Goal: Transaction & Acquisition: Purchase product/service

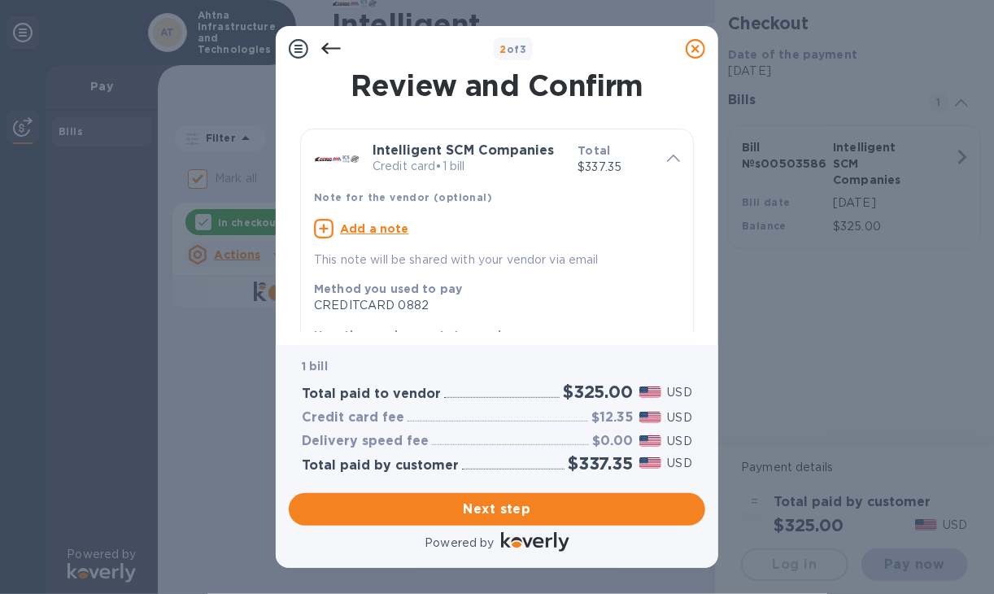
click at [417, 225] on div "Add a note" at bounding box center [497, 229] width 366 height 20
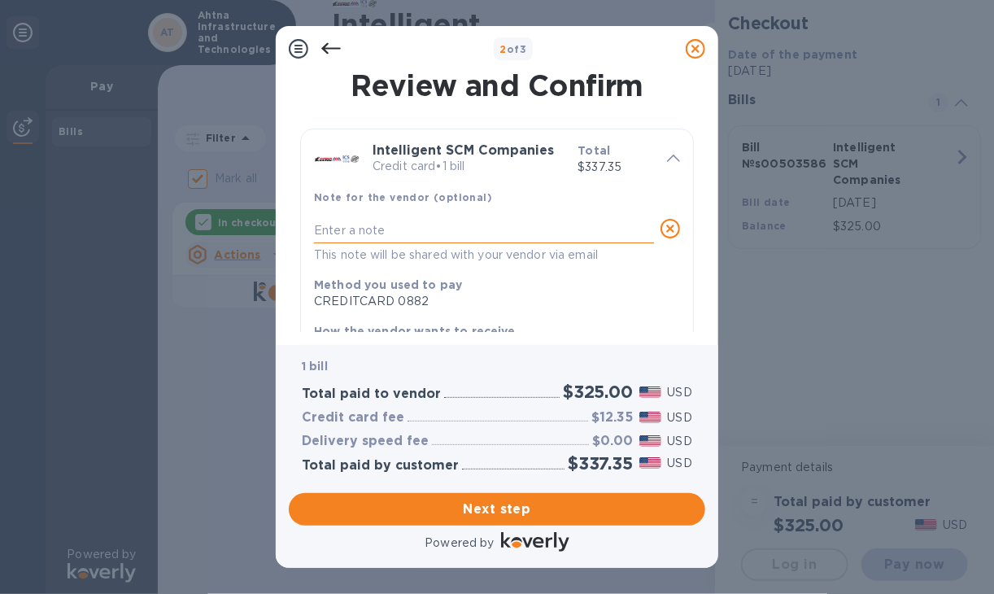
click at [362, 229] on textarea at bounding box center [484, 231] width 340 height 14
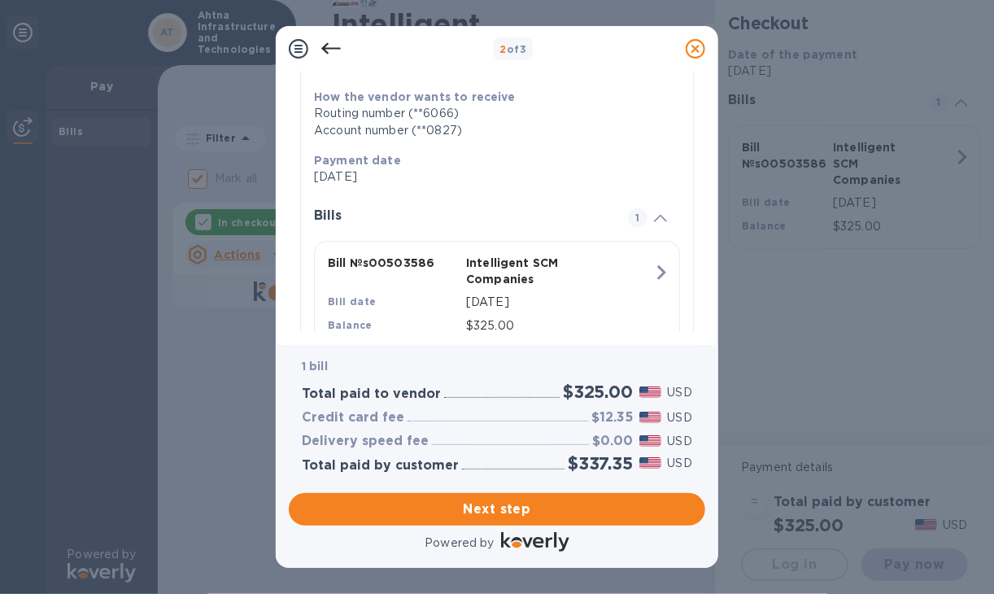
scroll to position [244, 0]
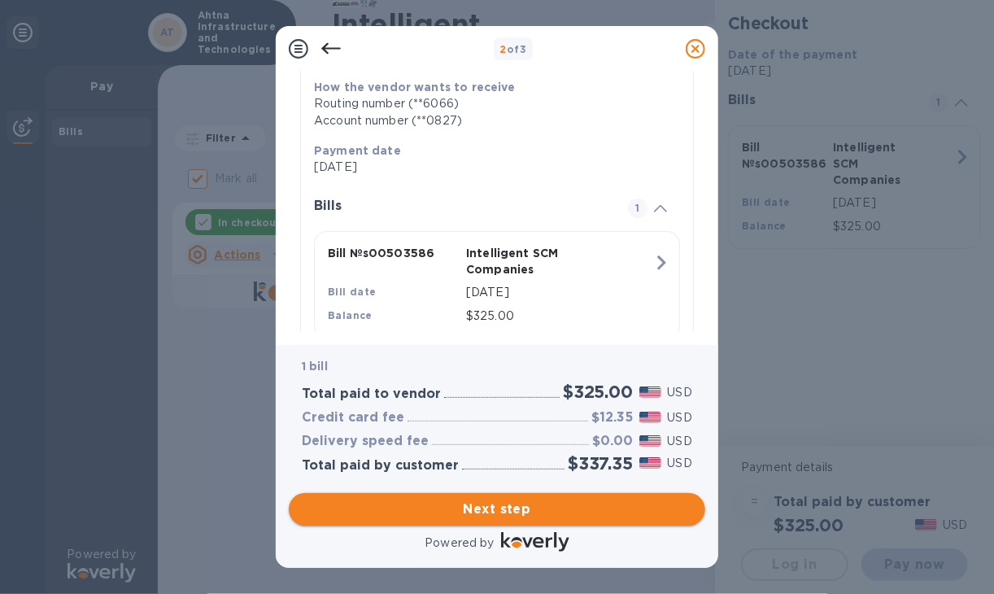
type textarea "for container [PERSON_NAME] on as"
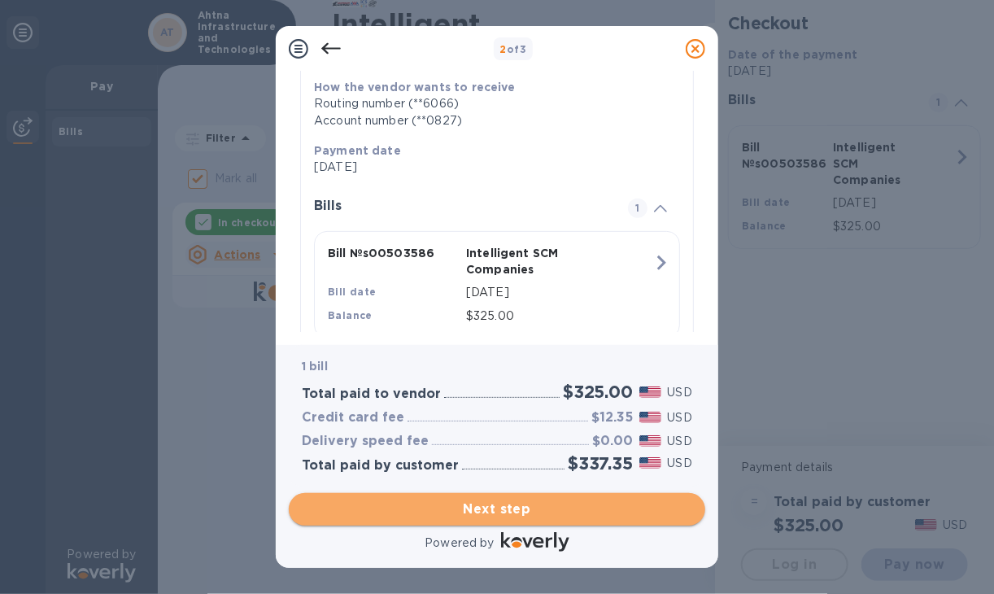
click at [496, 502] on span "Next step" at bounding box center [497, 510] width 391 height 20
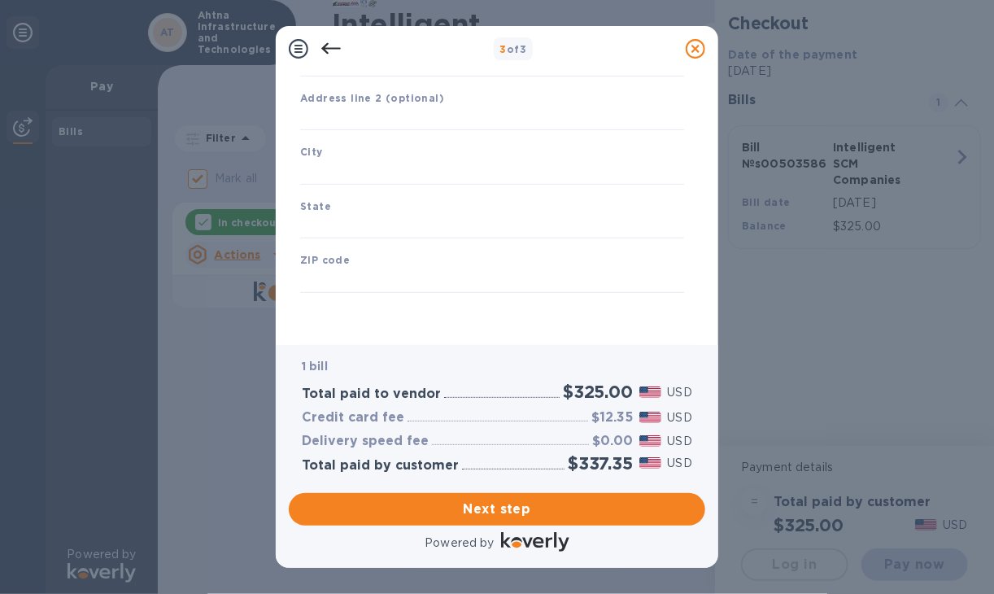
type input "[GEOGRAPHIC_DATA]"
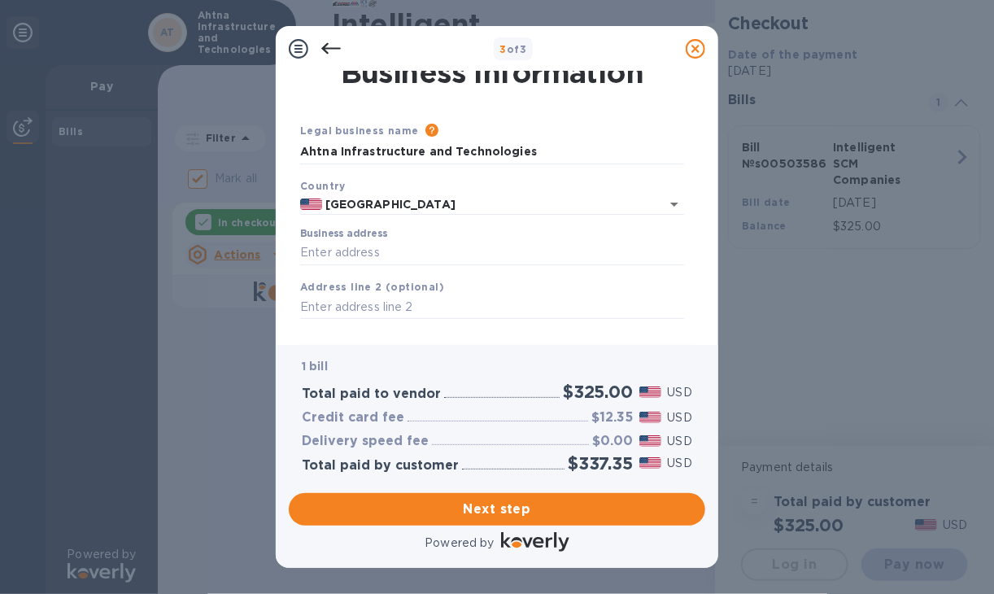
scroll to position [0, 0]
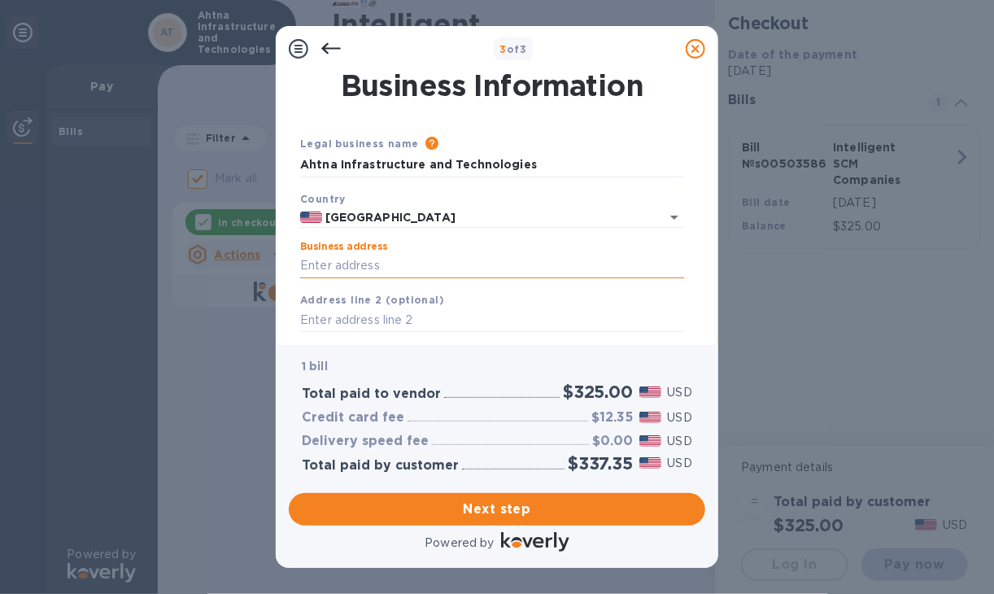
click at [420, 262] on input "Business address" at bounding box center [492, 266] width 384 height 24
type input "[STREET_ADDRESS]"
type input "suite100"
type input "anchorage"
type input "[US_STATE]"
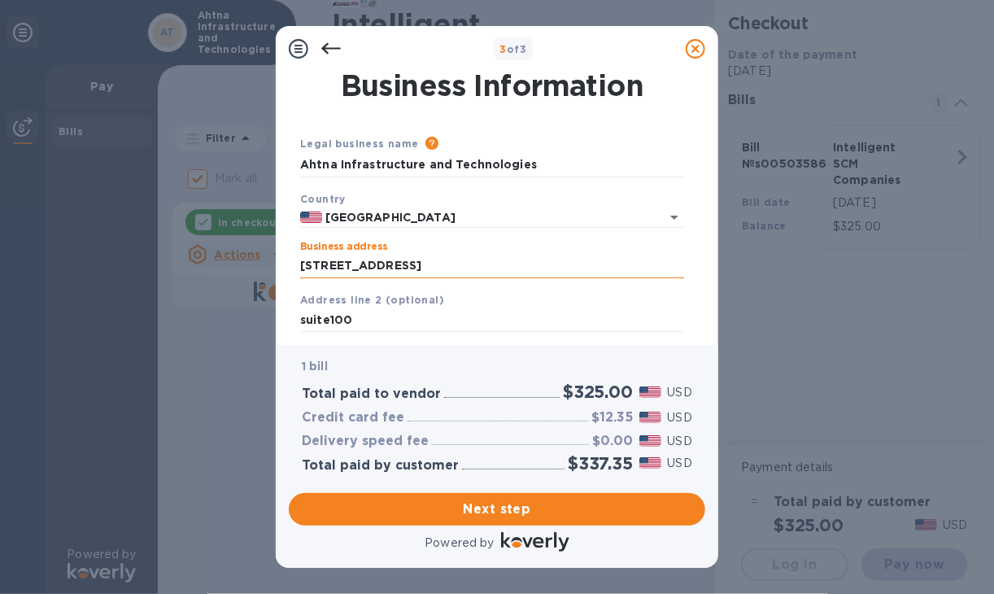
type input "99503"
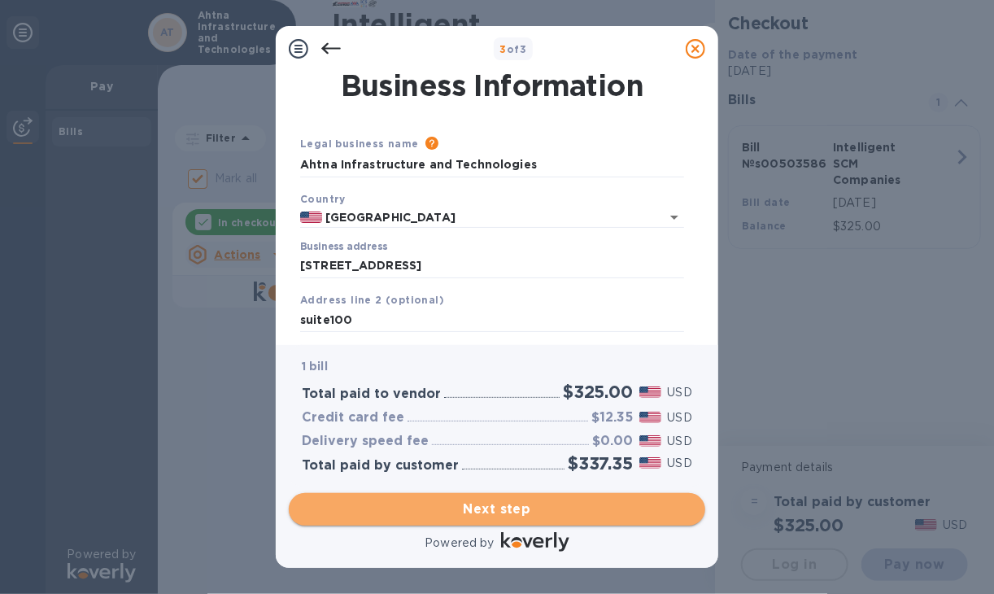
click at [511, 513] on span "Next step" at bounding box center [497, 510] width 391 height 20
click at [484, 507] on span "Next step" at bounding box center [497, 510] width 391 height 20
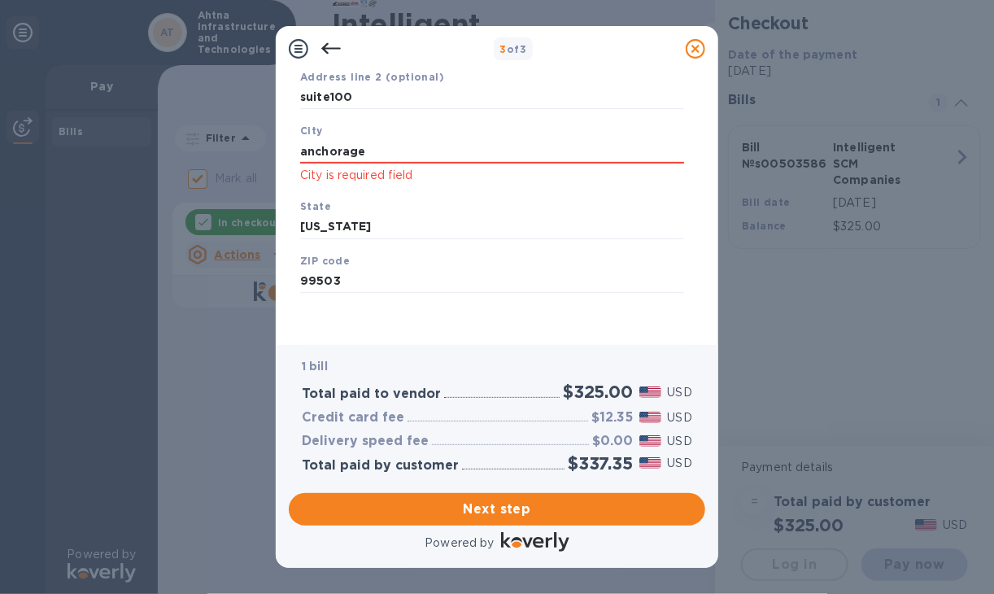
scroll to position [200, 0]
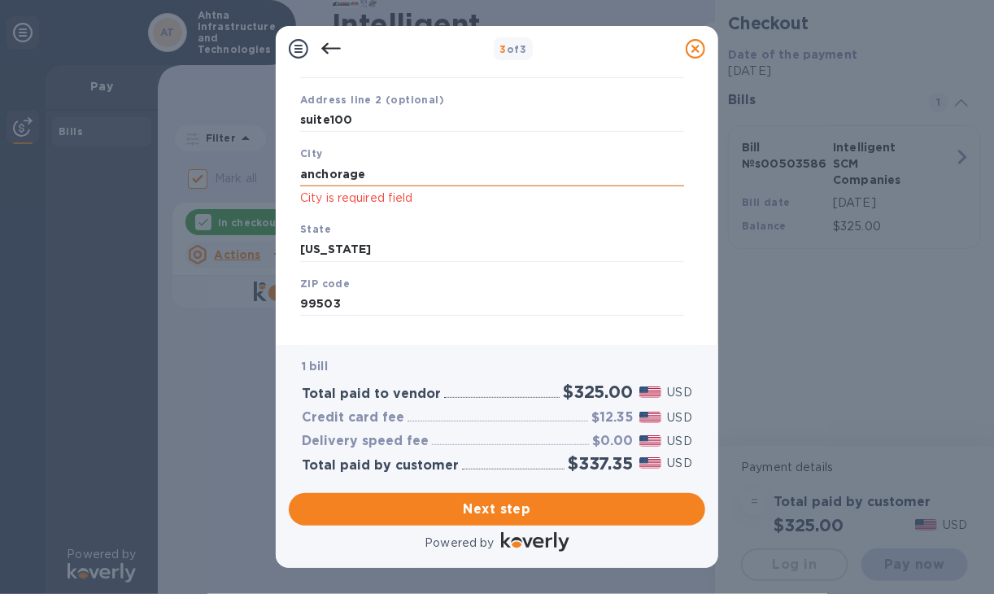
click at [393, 170] on input "anchorage" at bounding box center [492, 174] width 384 height 24
drag, startPoint x: 373, startPoint y: 170, endPoint x: 301, endPoint y: 179, distance: 73.0
click at [301, 179] on input "anchorage" at bounding box center [492, 174] width 384 height 24
type input "Anchorage"
drag, startPoint x: 372, startPoint y: 251, endPoint x: 292, endPoint y: 250, distance: 79.8
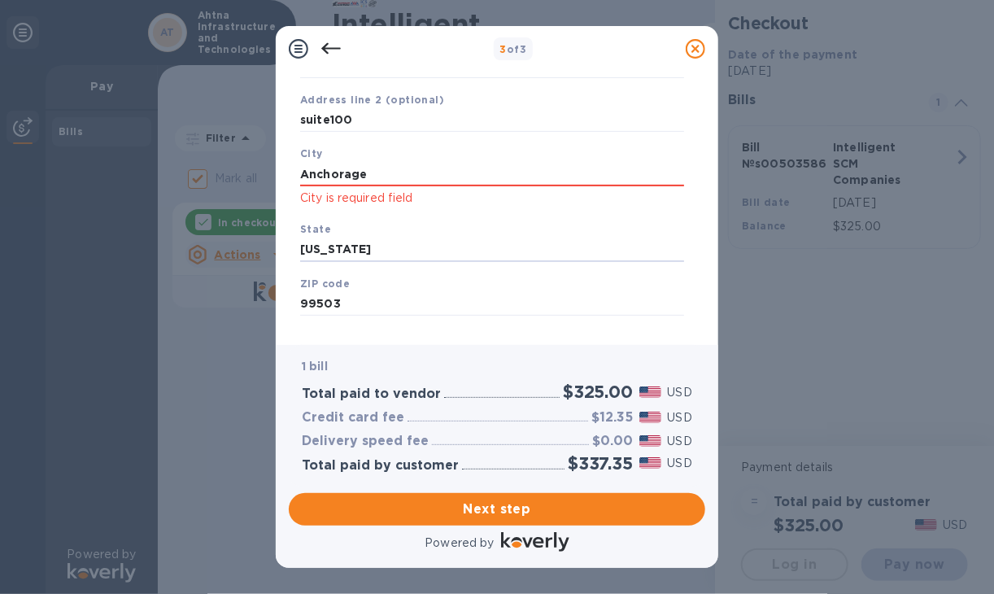
click at [292, 250] on div "Business Information Legal business name Please provide the legal name that app…" at bounding box center [497, 202] width 417 height 260
type input "[US_STATE]"
click at [471, 295] on input "99503" at bounding box center [492, 304] width 384 height 24
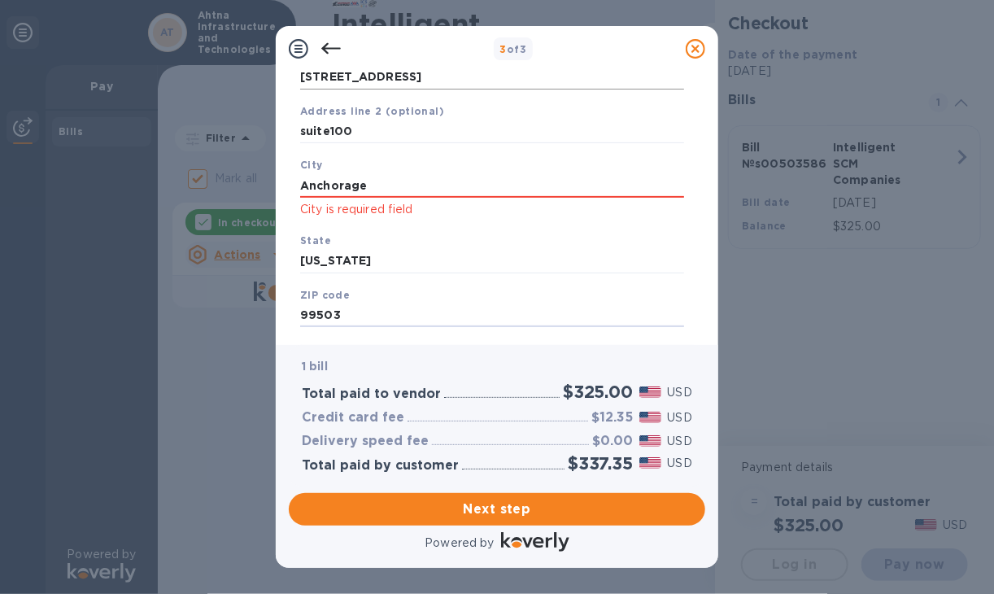
scroll to position [190, 0]
click at [405, 131] on input "suite100" at bounding box center [492, 131] width 384 height 24
click at [327, 131] on input "suite100" at bounding box center [492, 131] width 384 height 24
click at [406, 127] on input "suite 100" at bounding box center [492, 131] width 384 height 24
type input "suite 100"
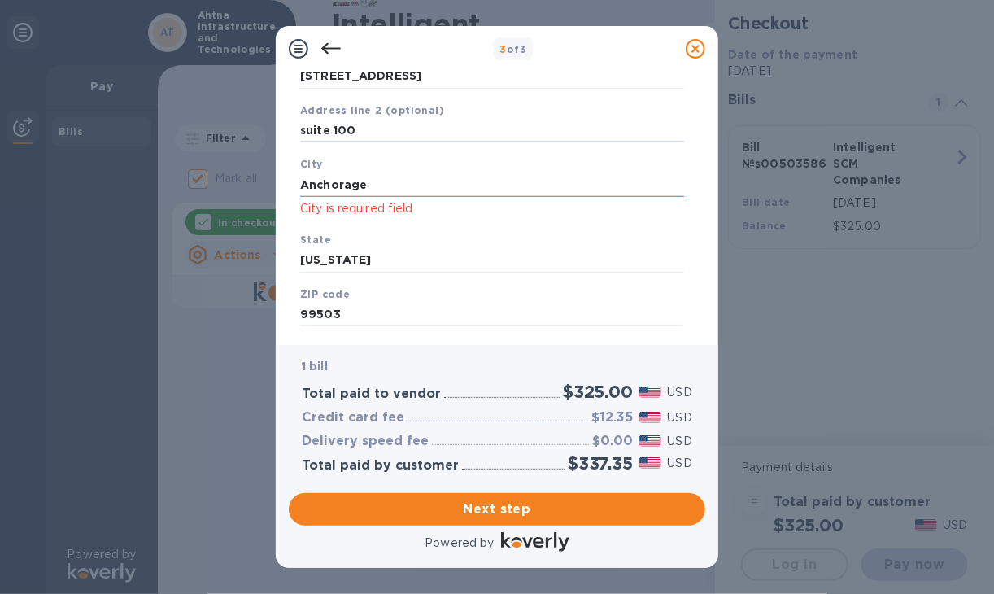
click at [387, 175] on input "Anchorage" at bounding box center [492, 184] width 384 height 24
click button "Save" at bounding box center [0, 0] width 0 height 0
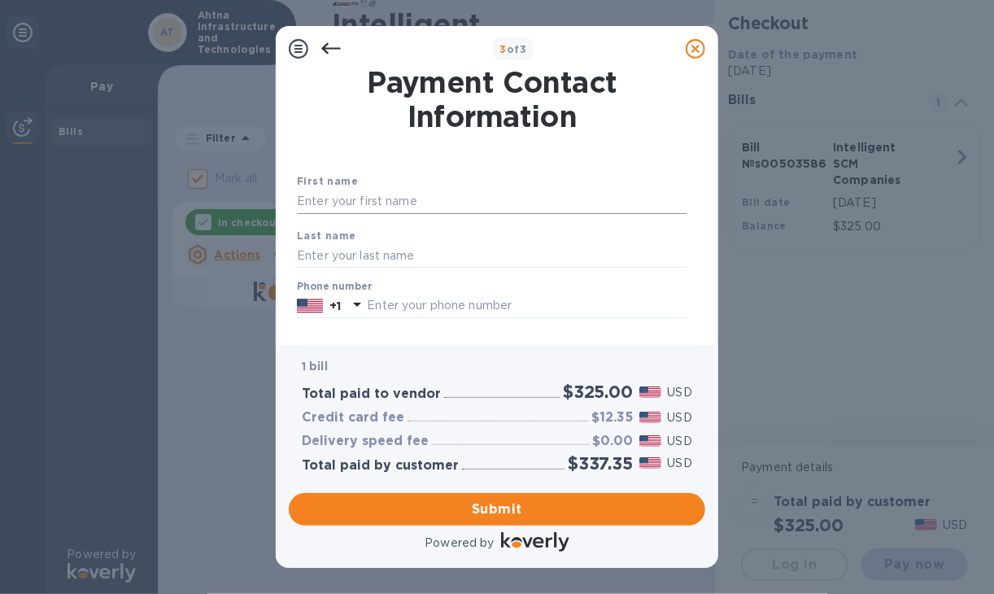
scroll to position [0, 0]
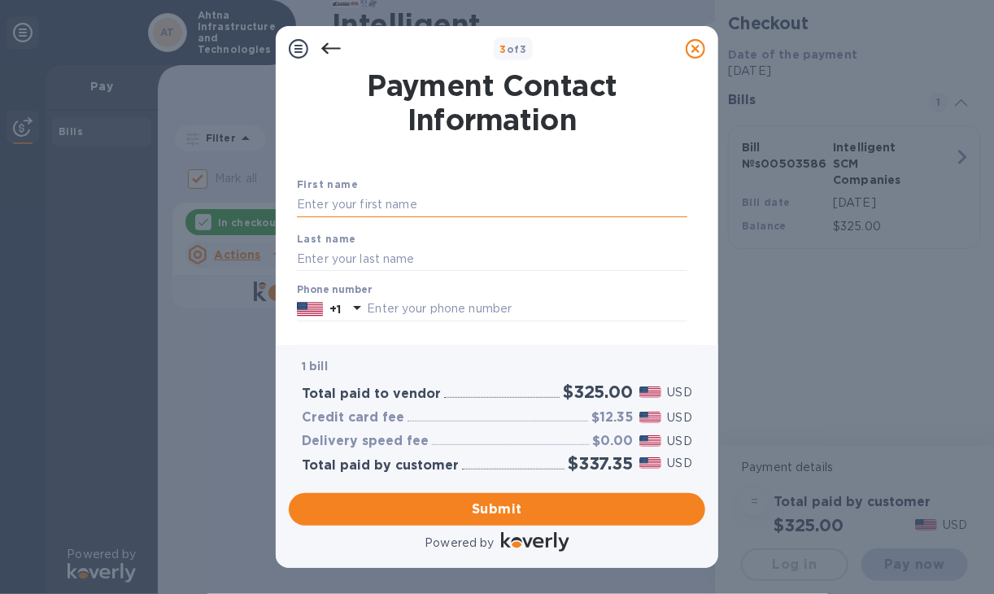
click at [375, 208] on input "text" at bounding box center [492, 205] width 391 height 24
type input "[PERSON_NAME]"
type input "9076872525"
type input "[EMAIL_ADDRESS][DOMAIN_NAME]"
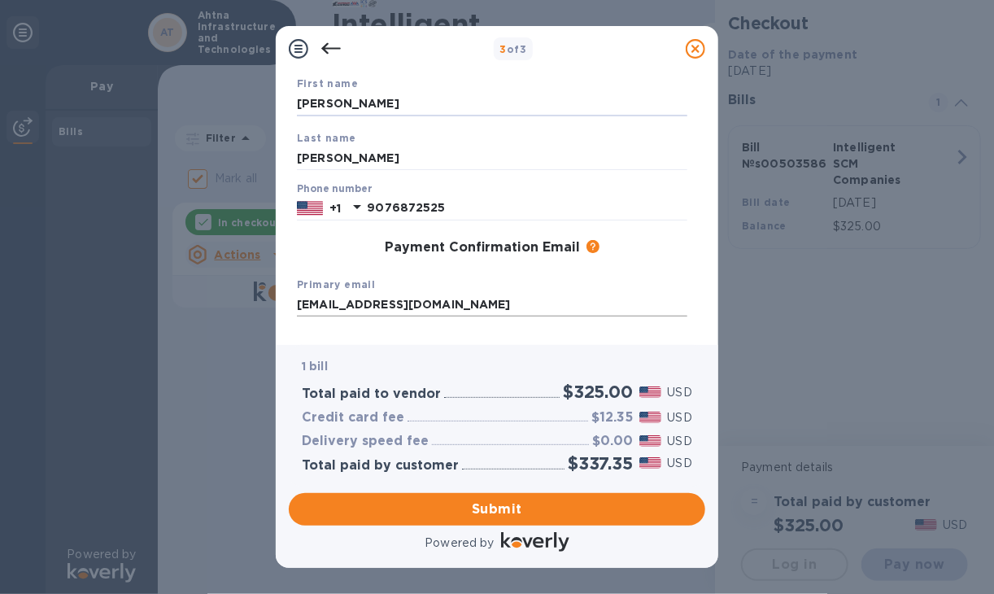
scroll to position [51, 0]
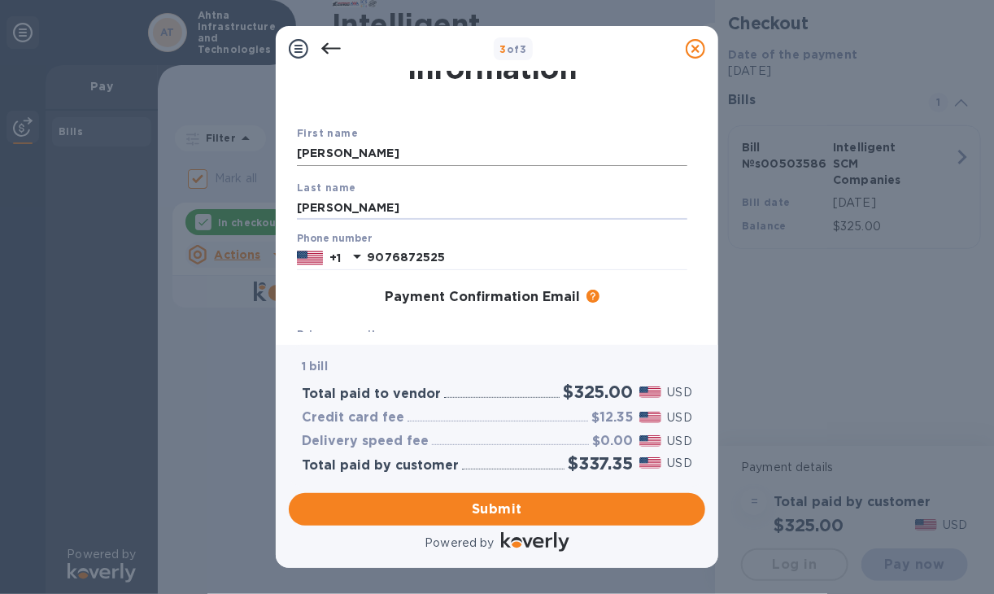
click at [427, 153] on input "[PERSON_NAME]" at bounding box center [492, 154] width 391 height 24
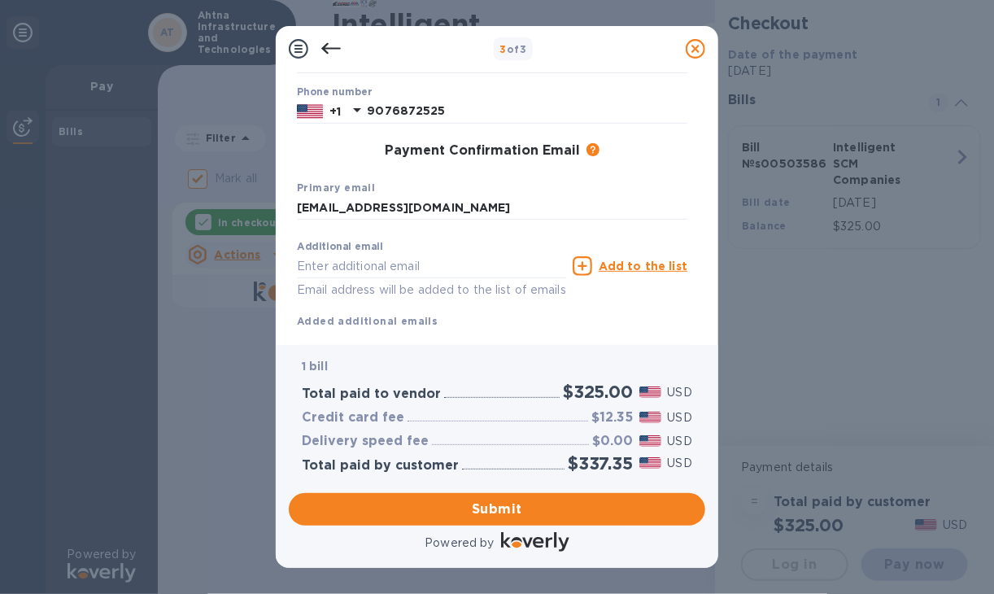
scroll to position [241, 0]
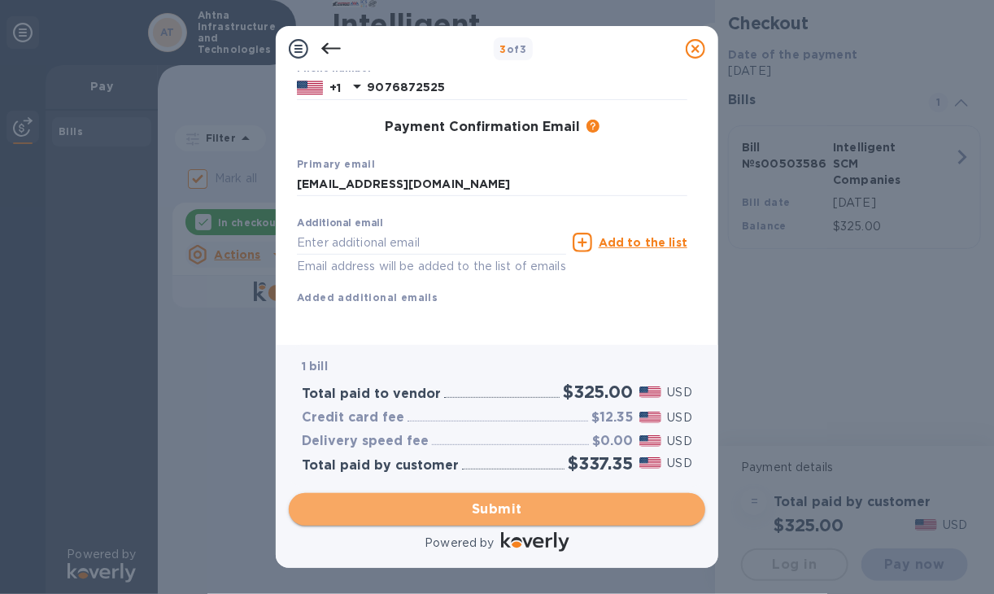
click at [491, 510] on span "Submit" at bounding box center [497, 510] width 391 height 20
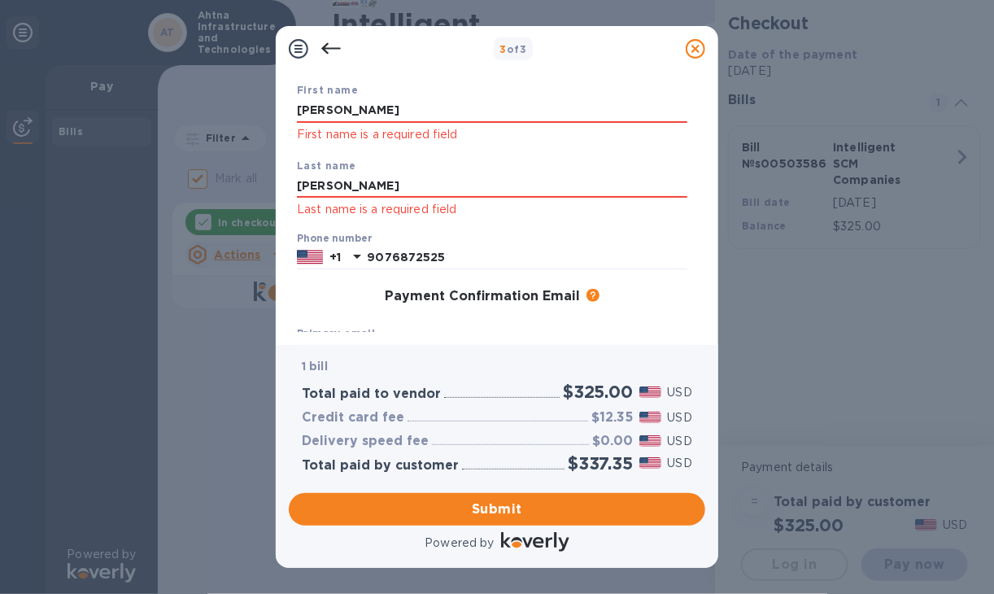
scroll to position [94, 0]
drag, startPoint x: 361, startPoint y: 188, endPoint x: 278, endPoint y: 185, distance: 83.1
click at [278, 185] on div "Payment Contact Information First name [PERSON_NAME] First name is a required f…" at bounding box center [497, 208] width 443 height 273
type input "[PERSON_NAME]"
drag, startPoint x: 354, startPoint y: 109, endPoint x: 283, endPoint y: 114, distance: 71.0
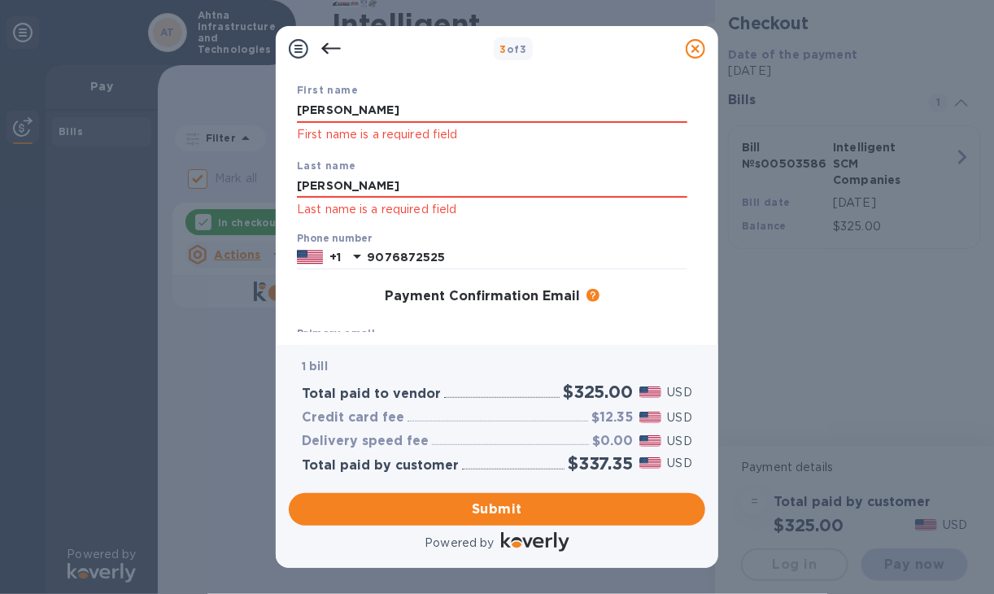
click at [283, 114] on div "Payment Contact Information First name [PERSON_NAME] First name is a required f…" at bounding box center [497, 208] width 443 height 273
type input "[PERSON_NAME]"
click at [644, 222] on div "Last name [PERSON_NAME] Last name is a required field" at bounding box center [492, 189] width 404 height 76
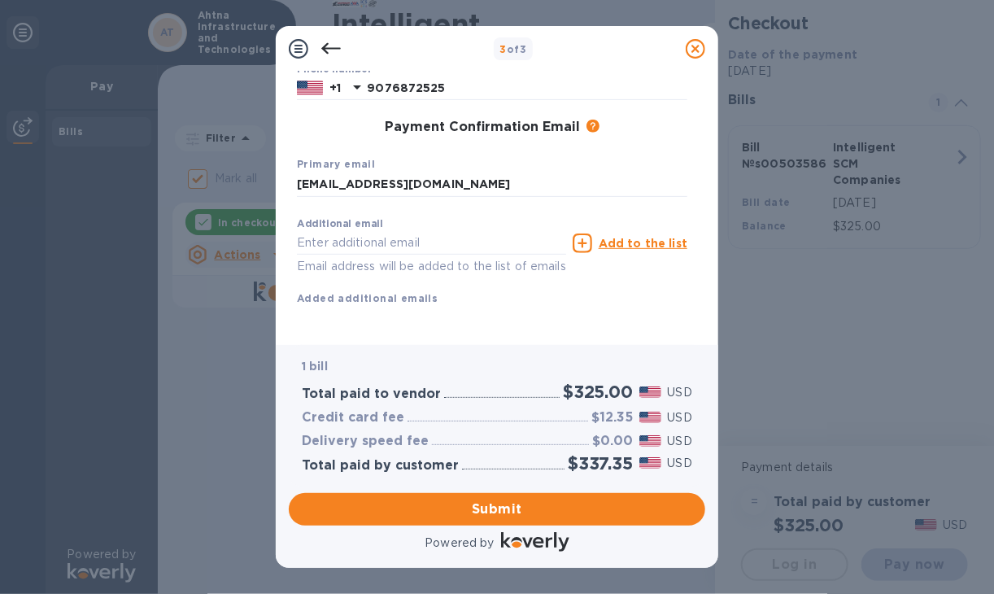
scroll to position [284, 0]
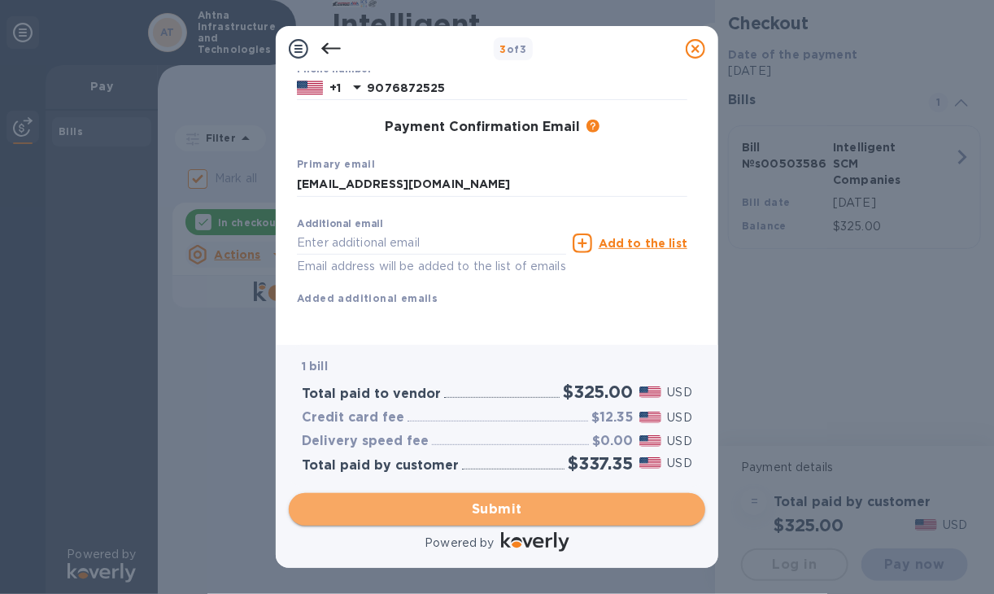
click at [484, 509] on span "Submit" at bounding box center [497, 510] width 391 height 20
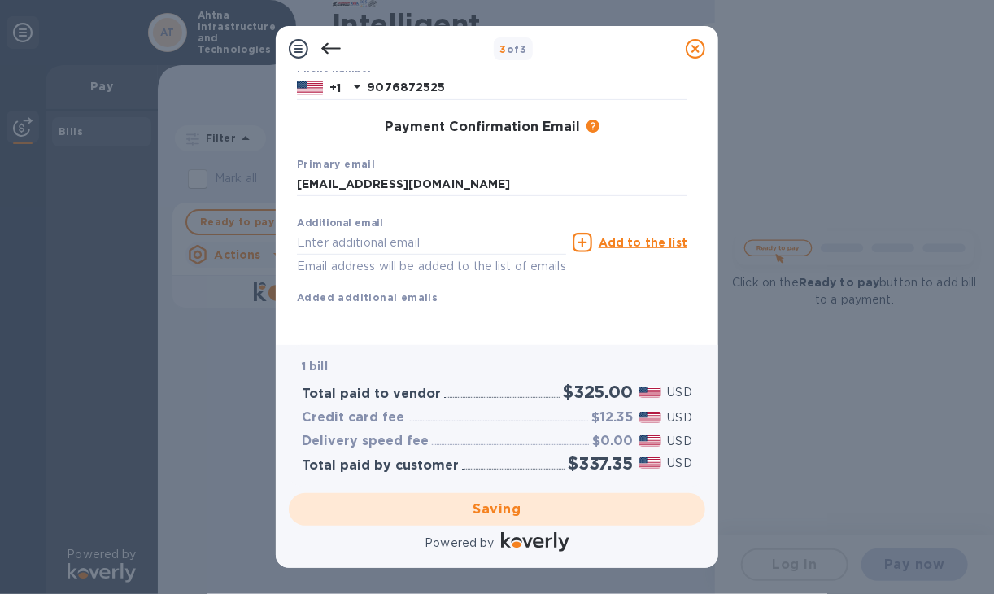
checkbox input "false"
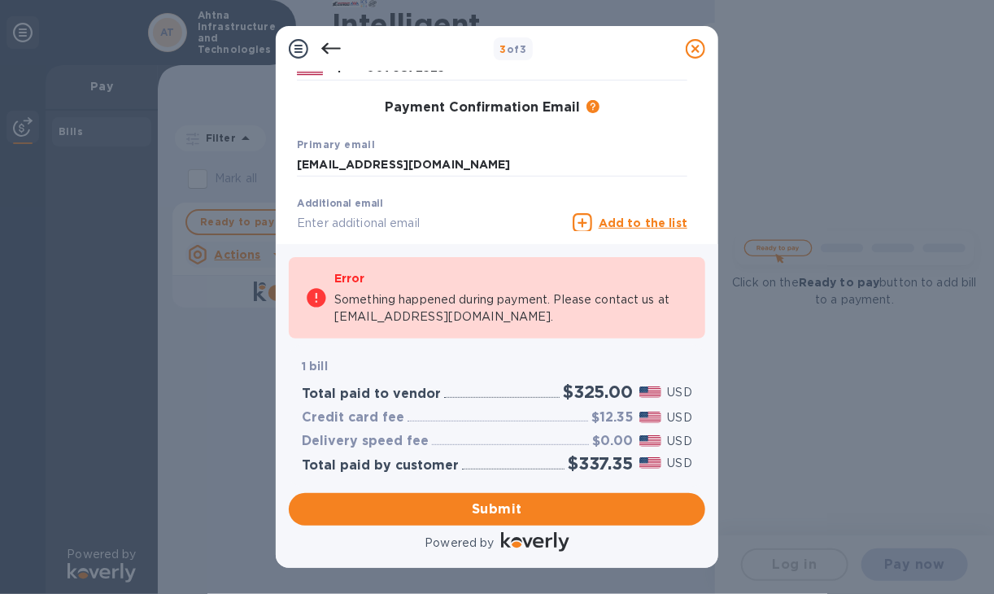
click at [329, 46] on icon at bounding box center [331, 49] width 20 height 20
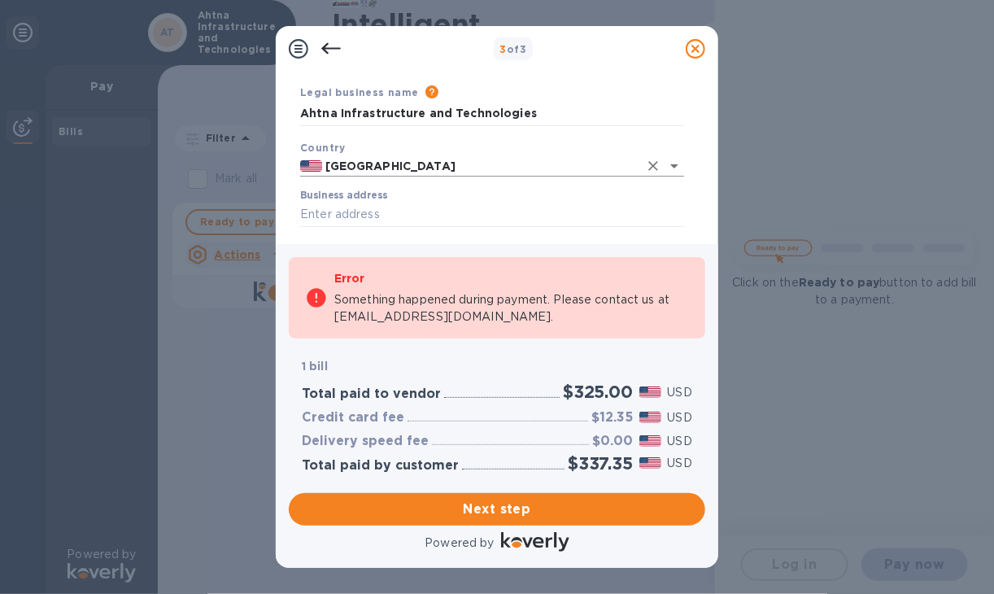
scroll to position [0, 0]
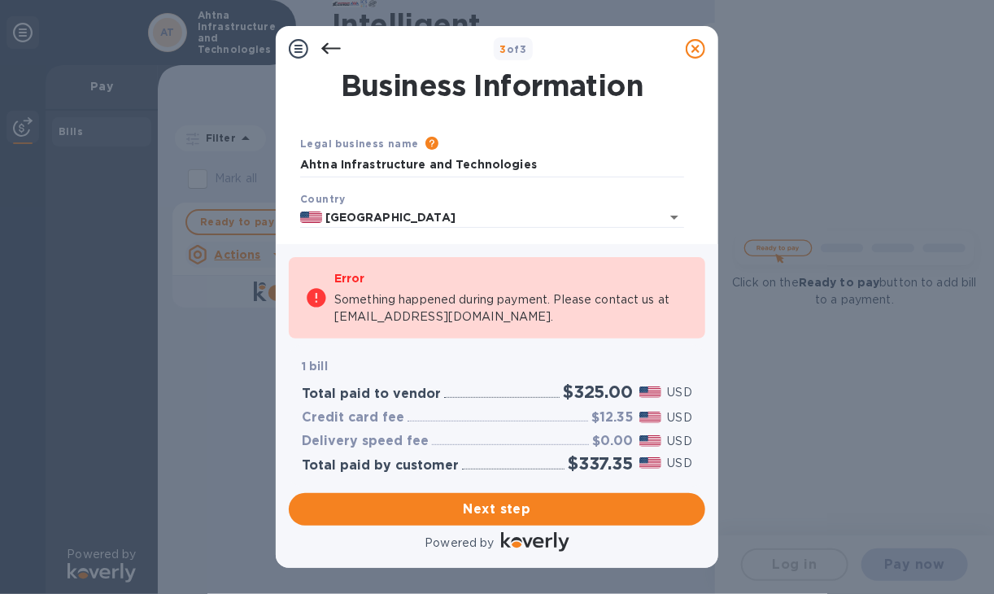
click at [322, 41] on icon at bounding box center [331, 49] width 20 height 20
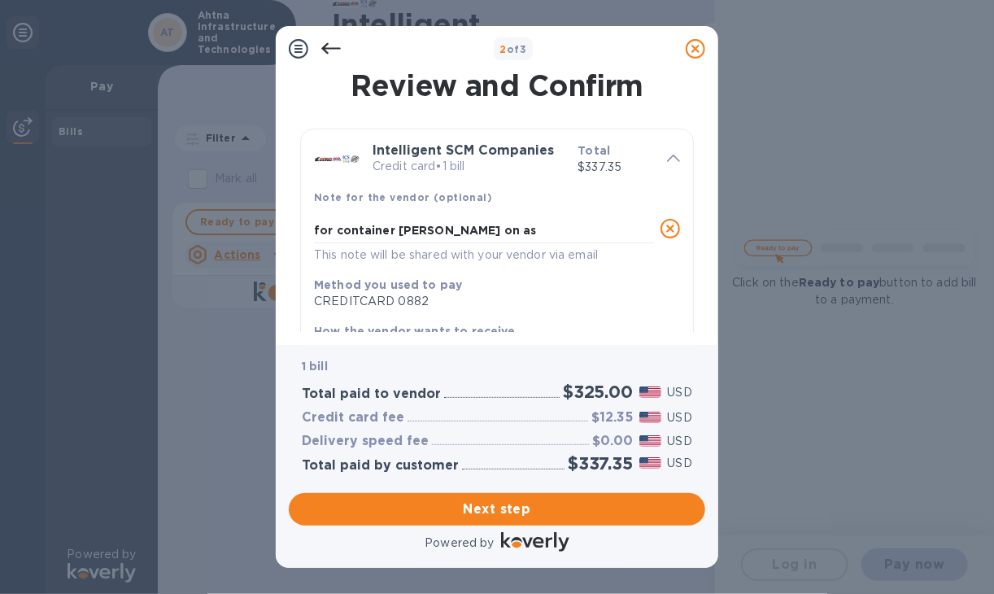
click at [322, 41] on icon at bounding box center [331, 49] width 20 height 20
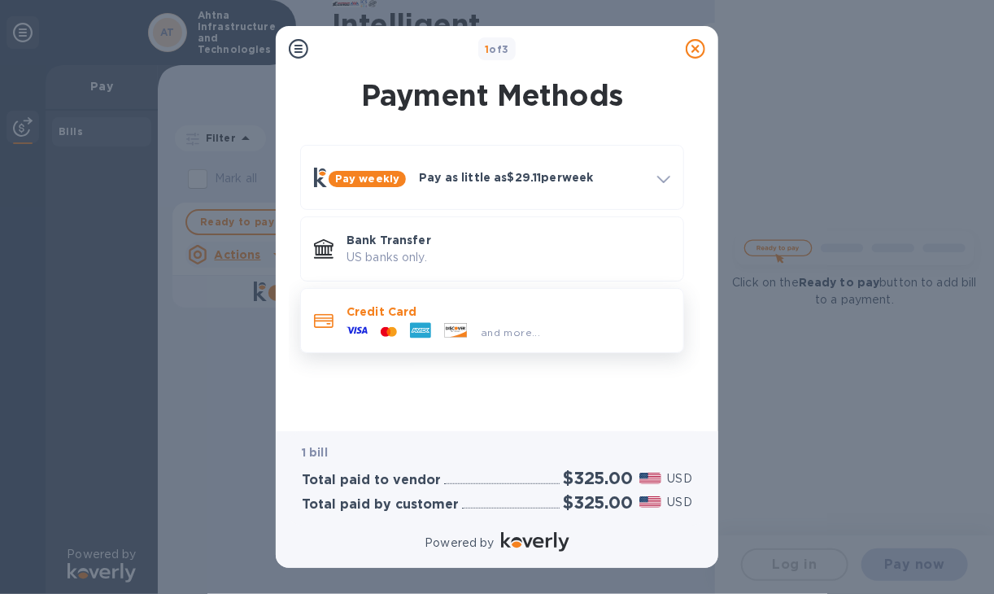
click at [410, 317] on p "Credit Card" at bounding box center [509, 312] width 324 height 16
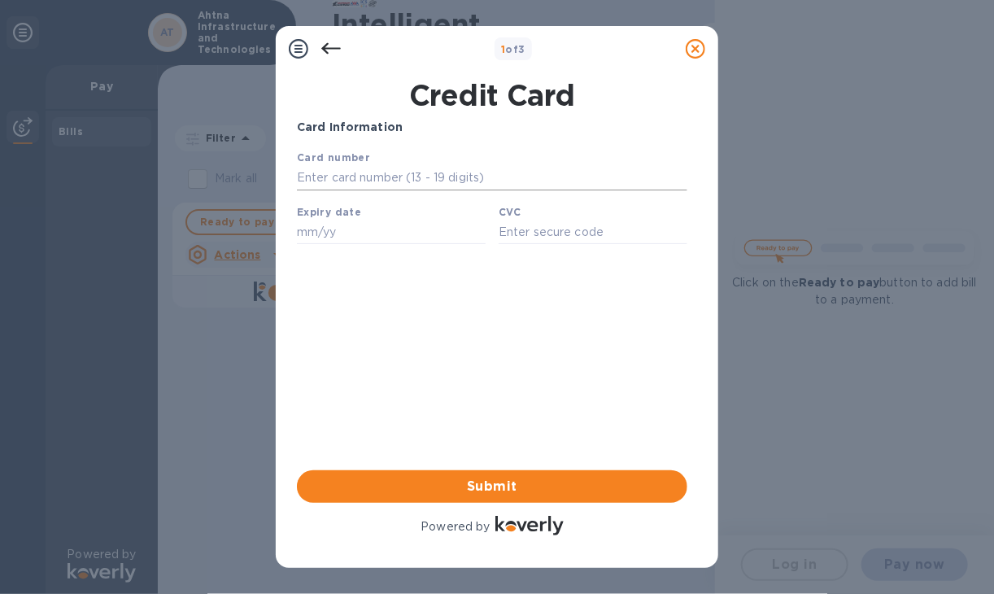
click at [340, 169] on input "text" at bounding box center [491, 177] width 391 height 24
type input "[CREDIT_CARD_NUMBER]"
type input "10/28"
type input "824"
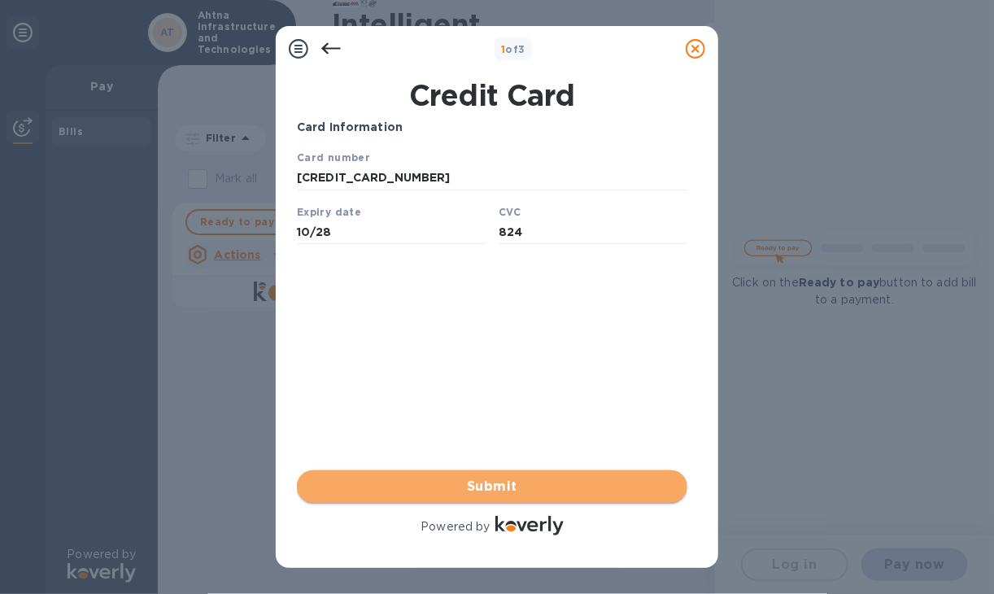
click at [478, 485] on span "Submit" at bounding box center [492, 487] width 365 height 20
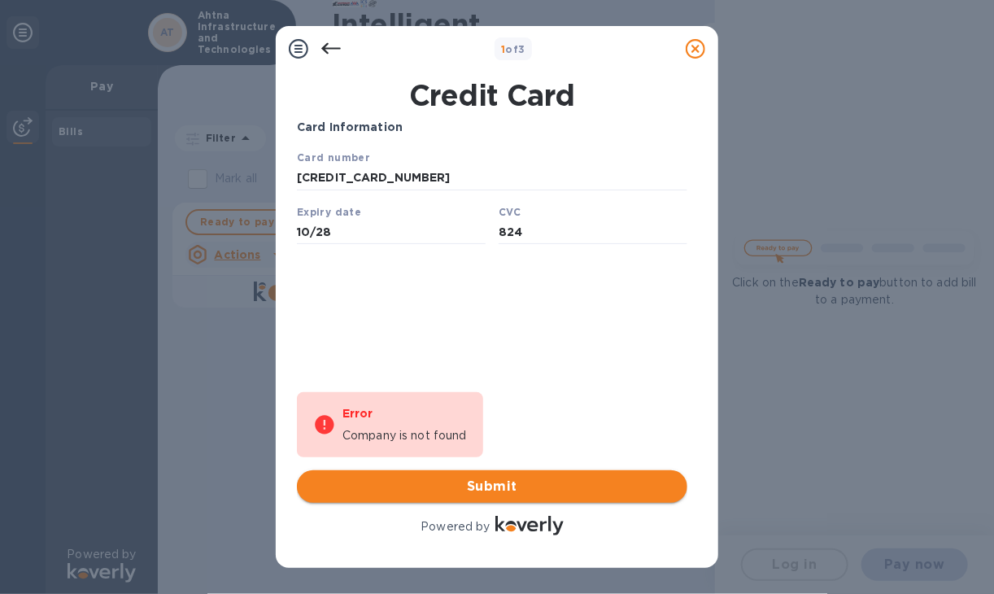
click at [485, 486] on span "Submit" at bounding box center [492, 487] width 365 height 20
click at [518, 393] on div "Card Information Your browser does not support iframes Error Company is not fou…" at bounding box center [492, 329] width 391 height 420
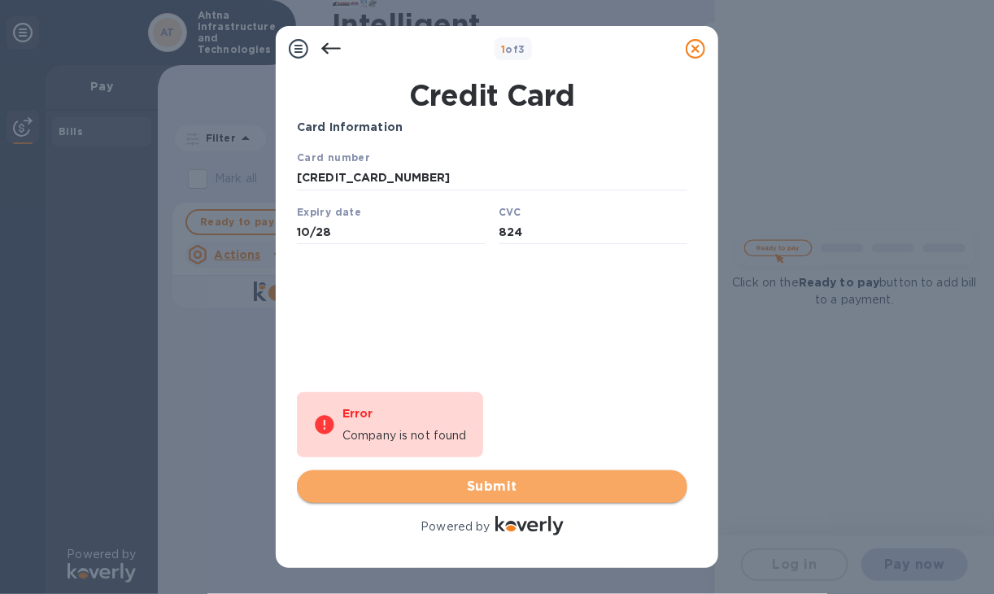
click at [512, 484] on span "Submit" at bounding box center [492, 487] width 365 height 20
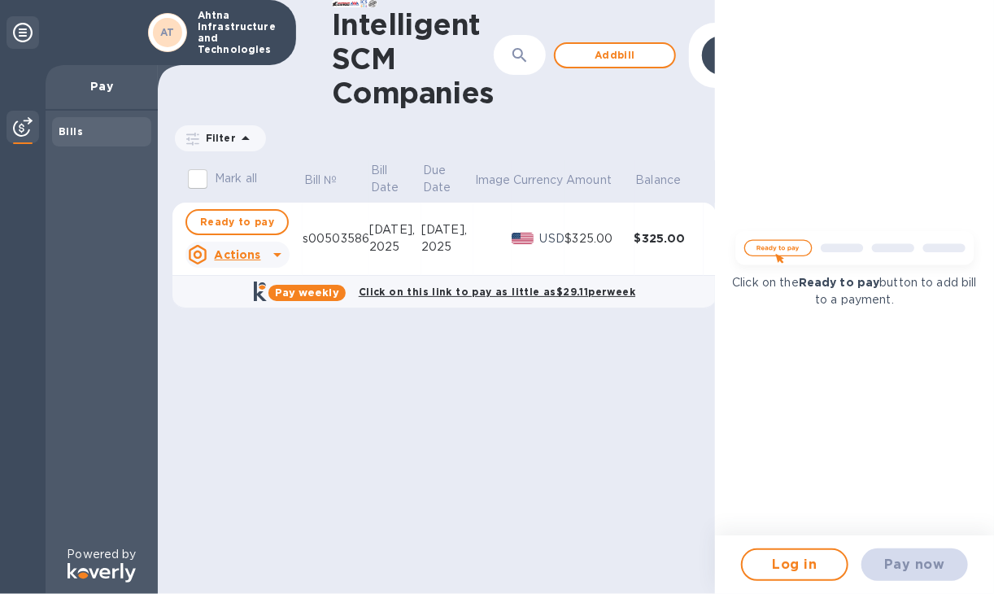
click at [560, 393] on div "Intelligent SCM Companies ​ Add bill Filter Amount Mark all Bill № Bill Date Du…" at bounding box center [436, 297] width 557 height 594
click at [243, 219] on span "Ready to pay" at bounding box center [237, 222] width 74 height 20
checkbox input "true"
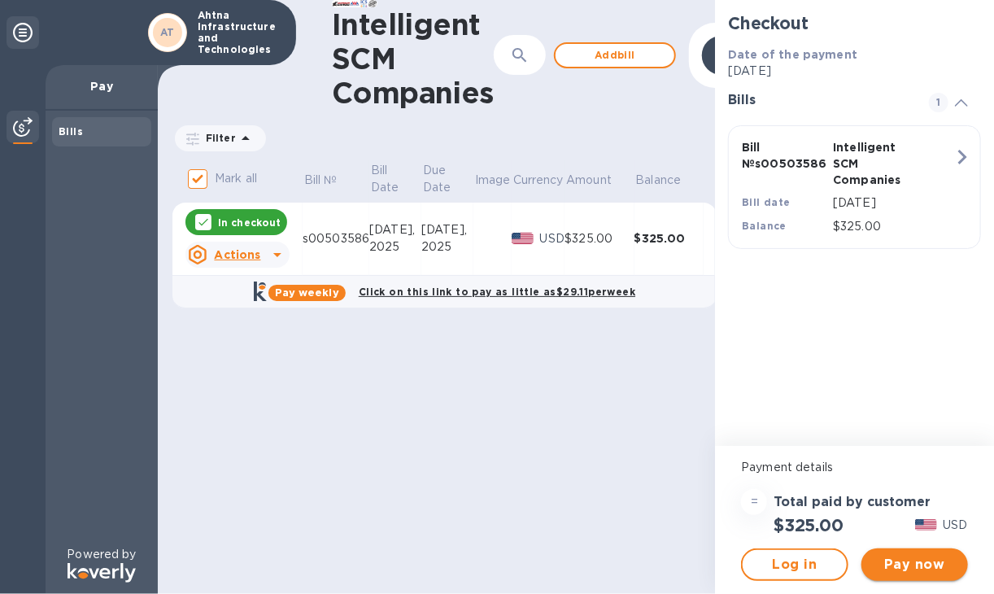
click at [930, 559] on span "Pay now" at bounding box center [915, 565] width 81 height 20
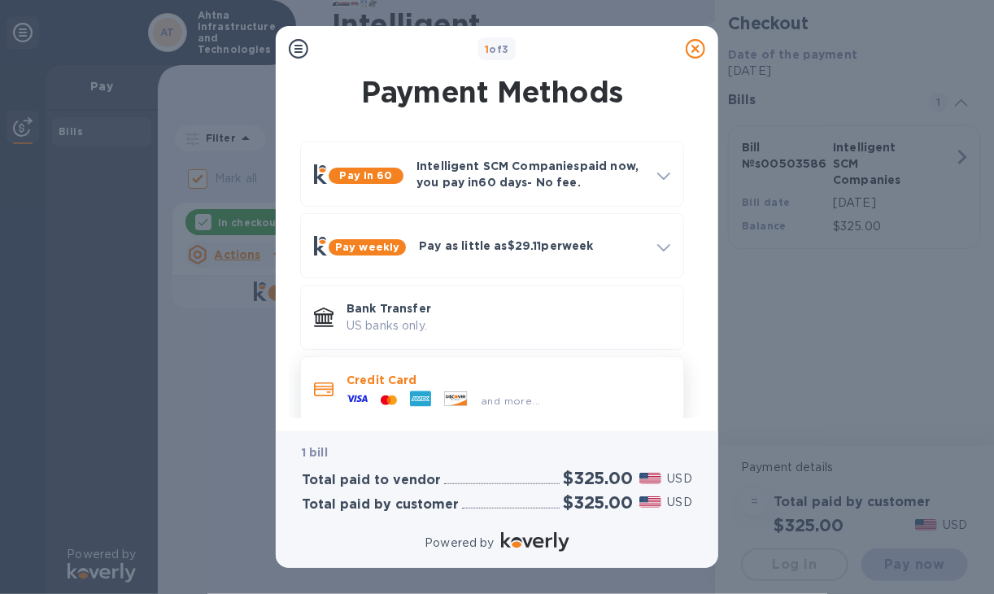
click at [426, 384] on p "Credit Card" at bounding box center [509, 380] width 324 height 16
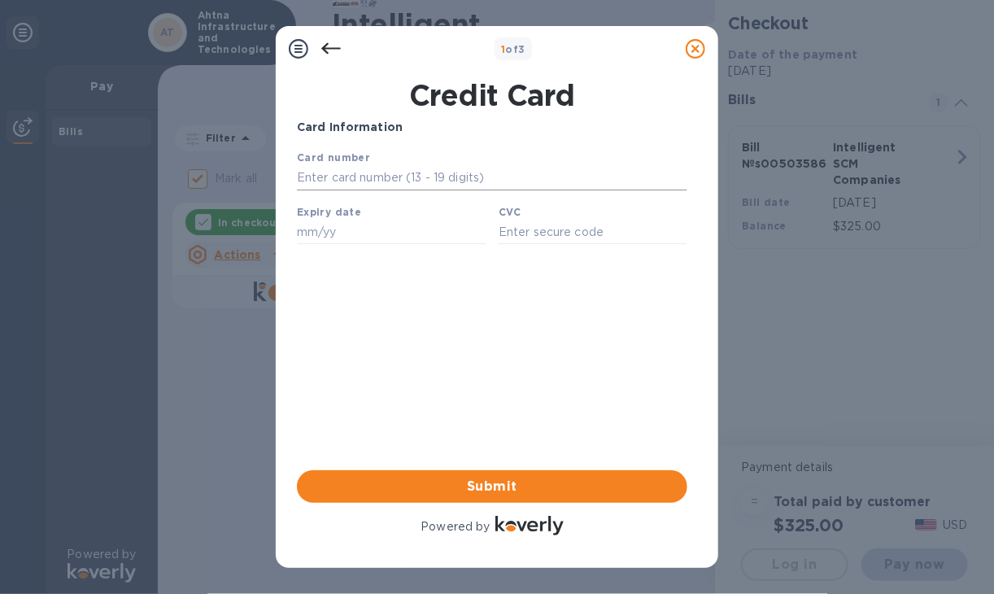
click at [350, 177] on input "text" at bounding box center [491, 177] width 391 height 24
type input "[CREDIT_CARD_NUMBER]"
type input "10/28"
type input "824"
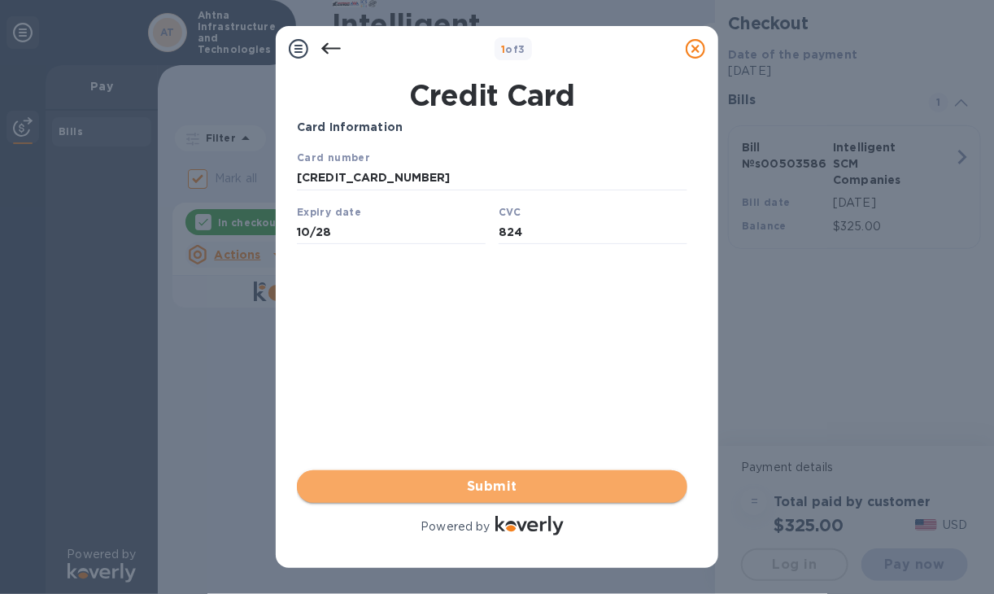
click at [499, 484] on span "Submit" at bounding box center [492, 487] width 365 height 20
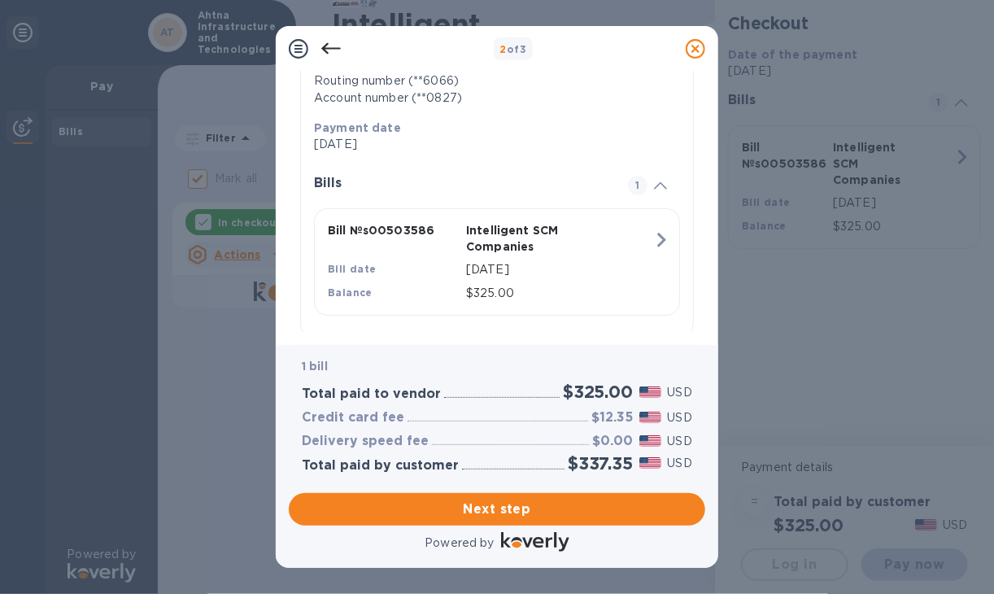
scroll to position [295, 0]
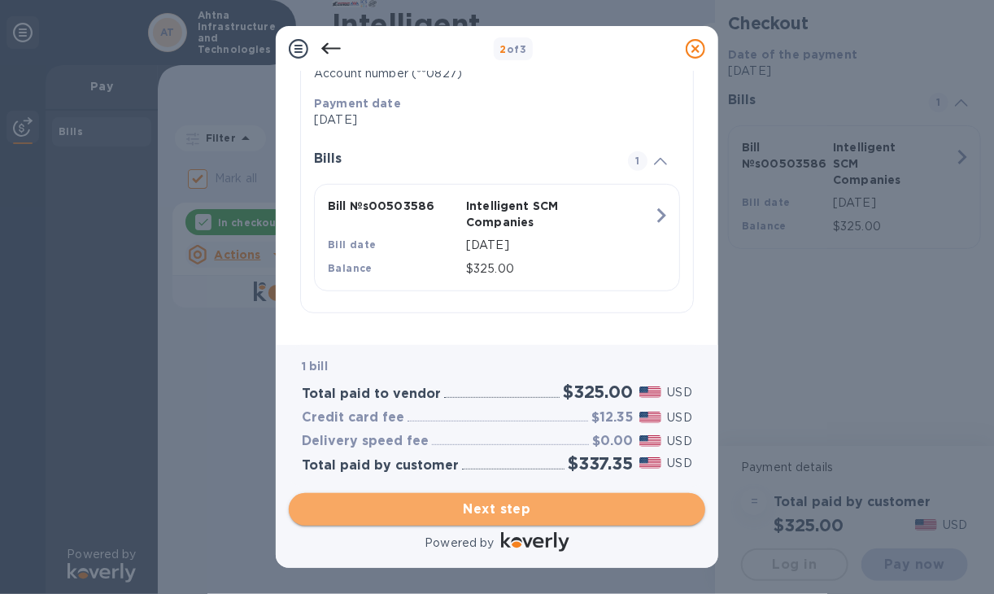
click at [488, 504] on span "Next step" at bounding box center [497, 510] width 391 height 20
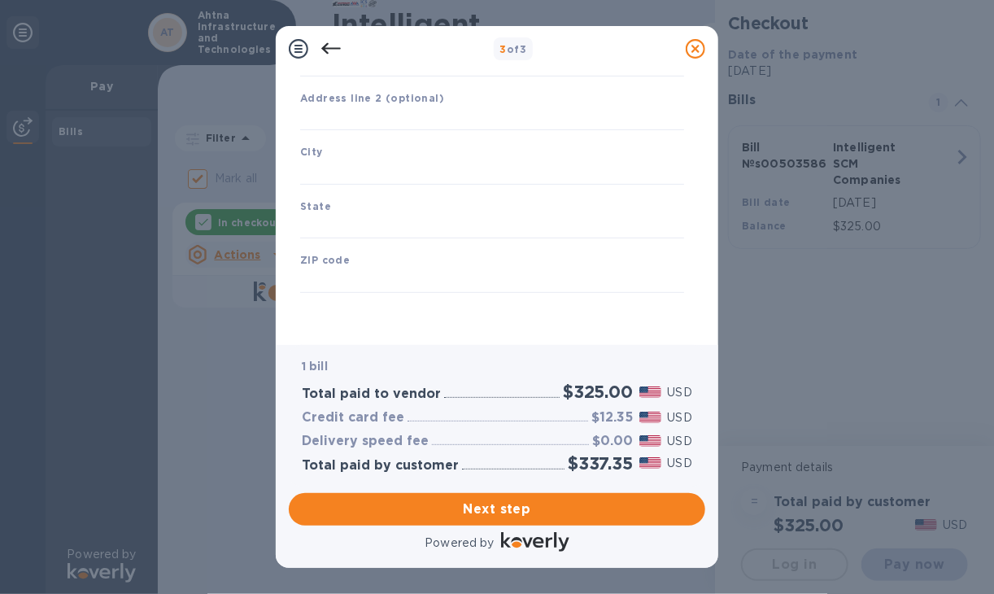
type input "[GEOGRAPHIC_DATA]"
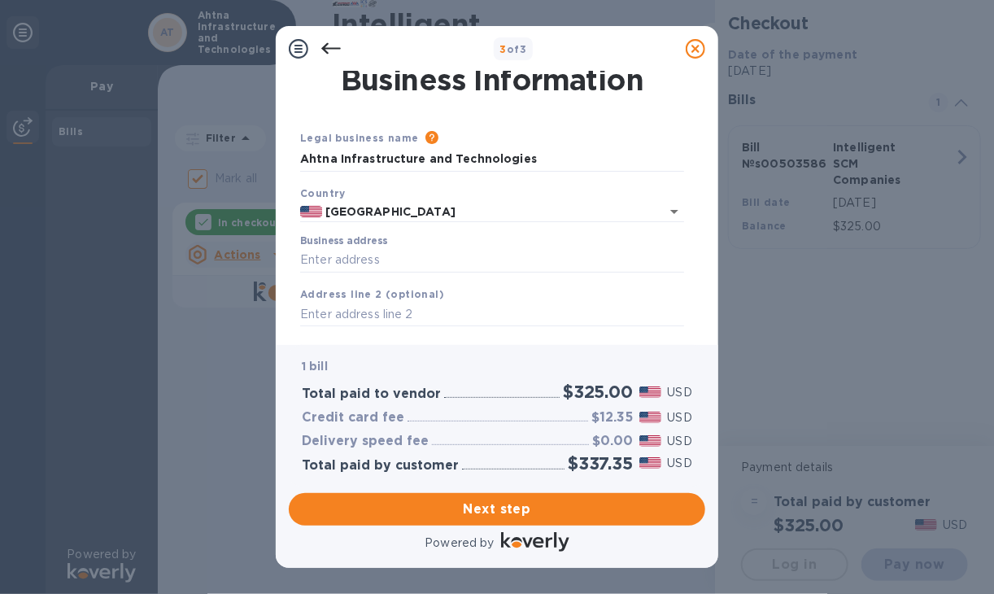
scroll to position [0, 0]
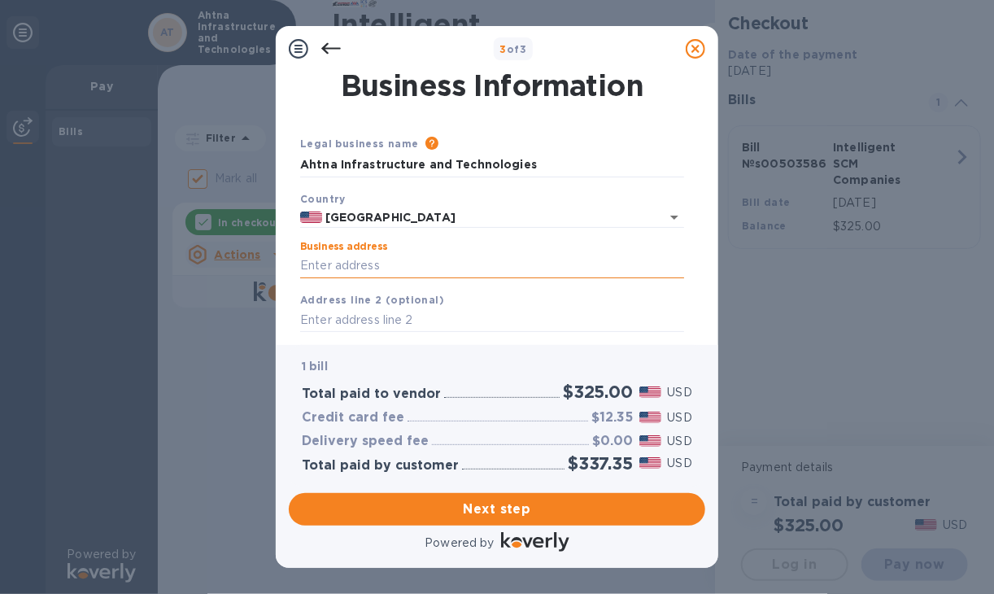
click at [420, 255] on input "Business address" at bounding box center [492, 266] width 384 height 24
type input "[STREET_ADDRESS]"
click at [423, 320] on input "text" at bounding box center [492, 320] width 384 height 24
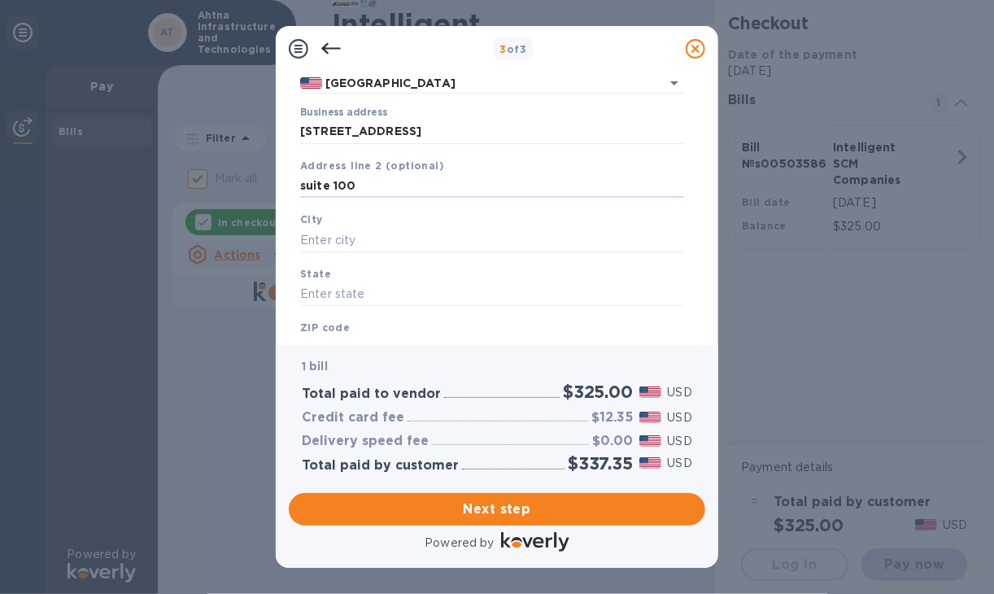
scroll to position [163, 0]
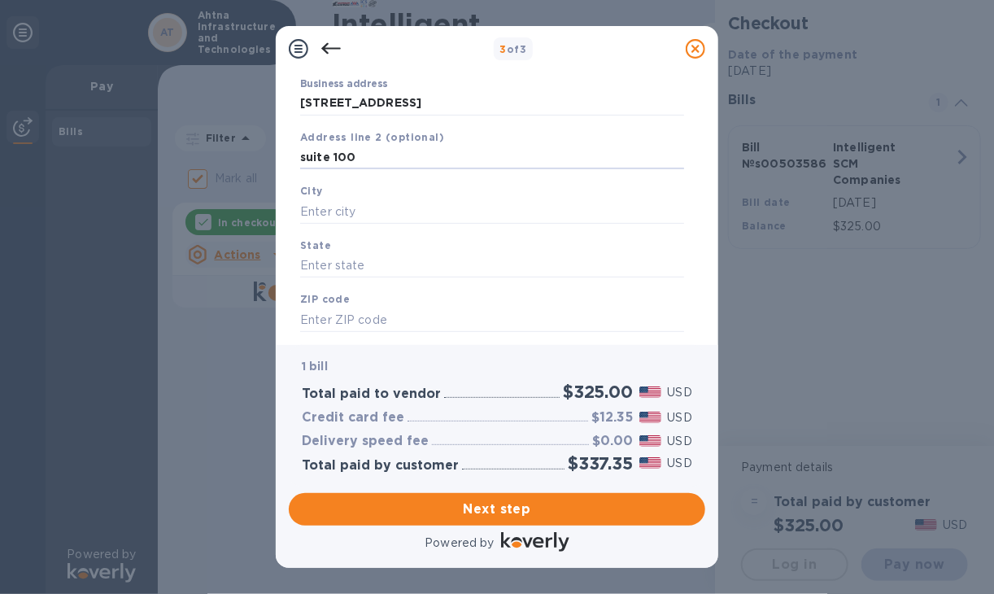
type input "suite 100"
click at [359, 200] on div "City" at bounding box center [492, 203] width 397 height 55
click at [358, 207] on input "text" at bounding box center [492, 211] width 384 height 24
type input "Anchorage"
click at [395, 258] on input "text" at bounding box center [492, 266] width 384 height 24
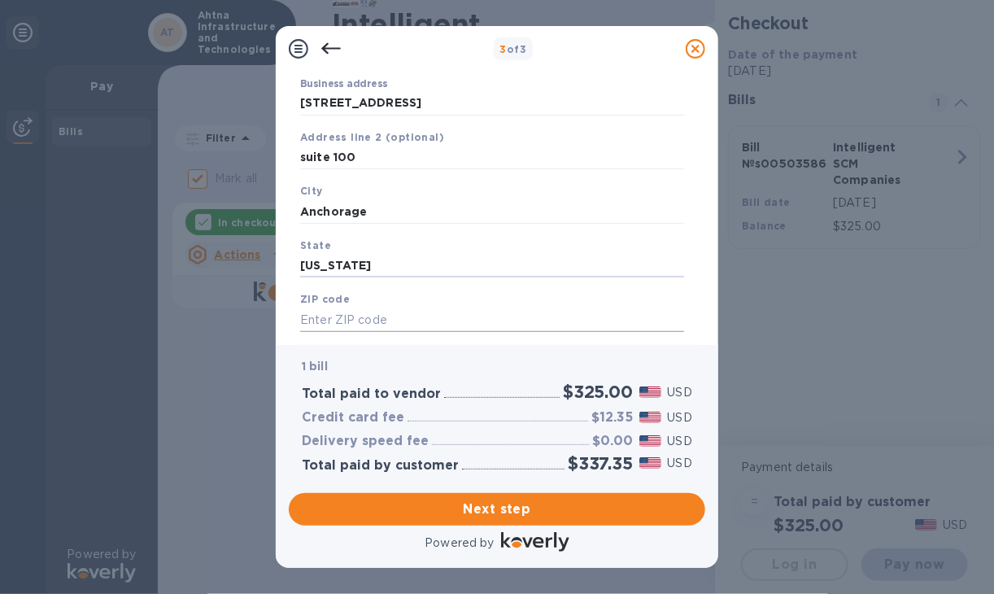
type input "[US_STATE]"
click at [342, 319] on input "text" at bounding box center [492, 320] width 384 height 24
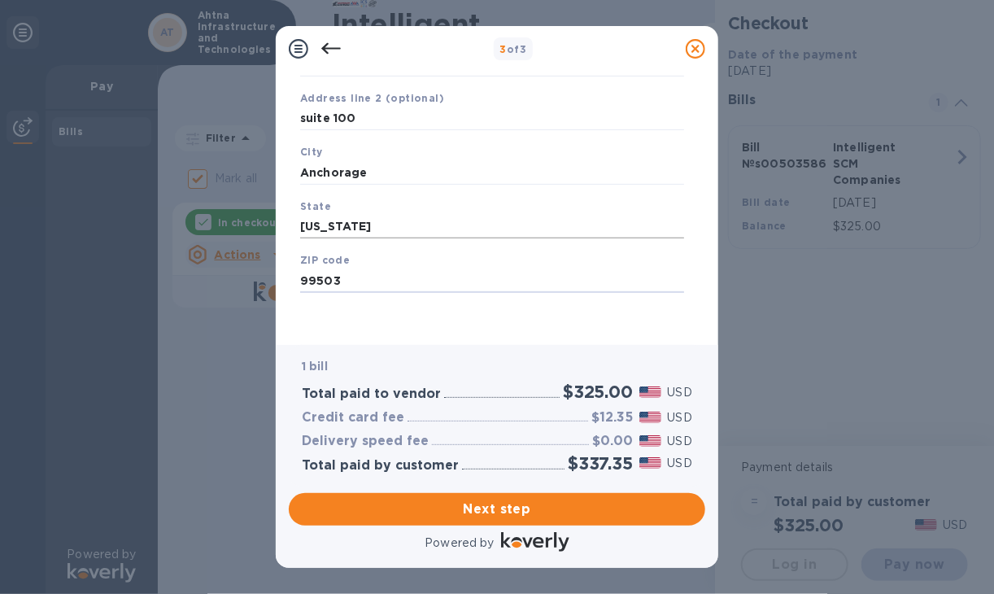
type input "99503"
click at [420, 227] on input "[US_STATE]" at bounding box center [492, 227] width 384 height 24
click at [473, 507] on span "Next step" at bounding box center [497, 510] width 391 height 20
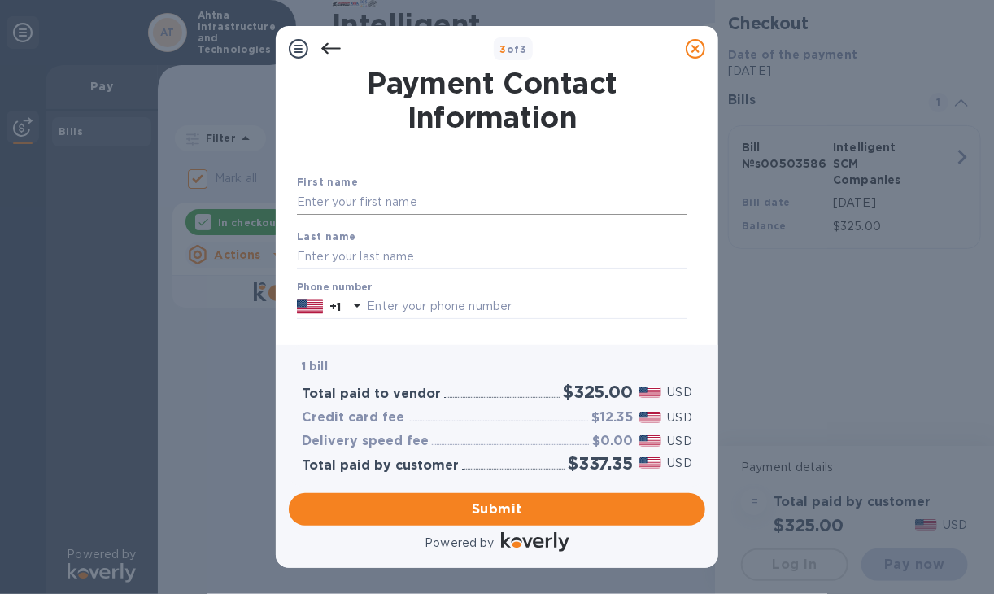
scroll to position [0, 0]
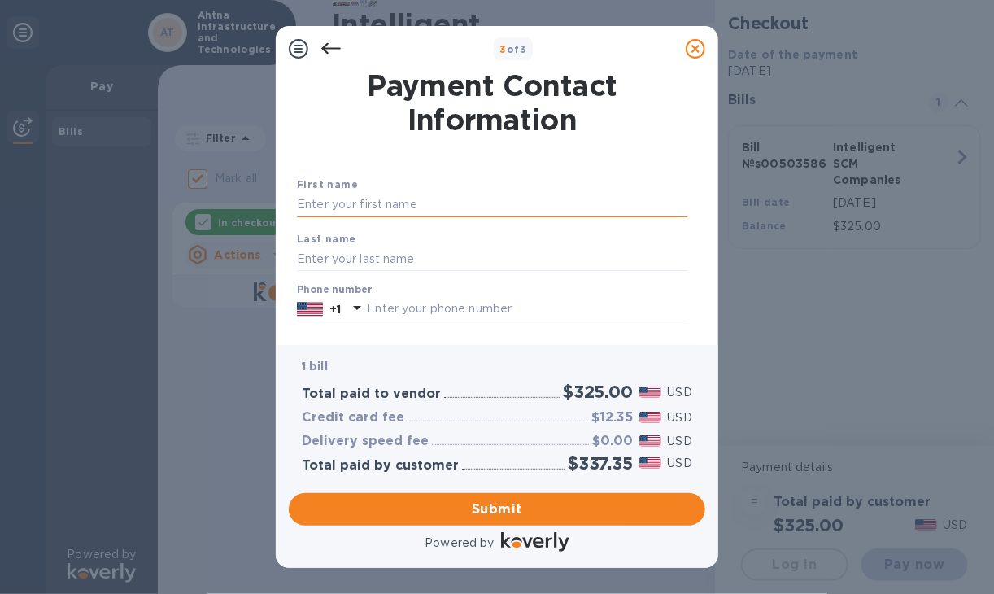
click at [360, 207] on input "text" at bounding box center [492, 205] width 391 height 24
type input "[PERSON_NAME]"
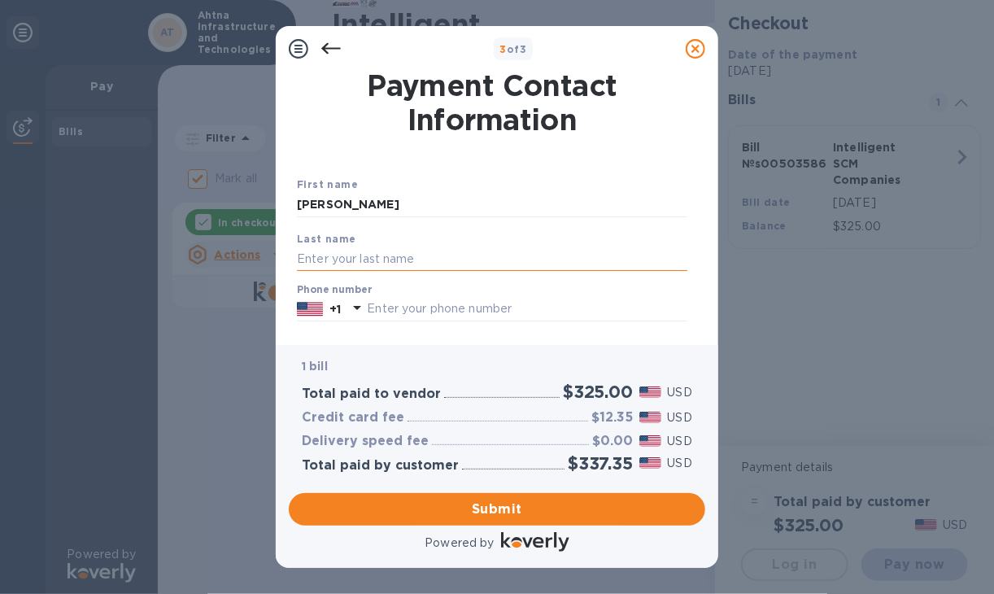
click at [310, 260] on input "text" at bounding box center [492, 259] width 391 height 24
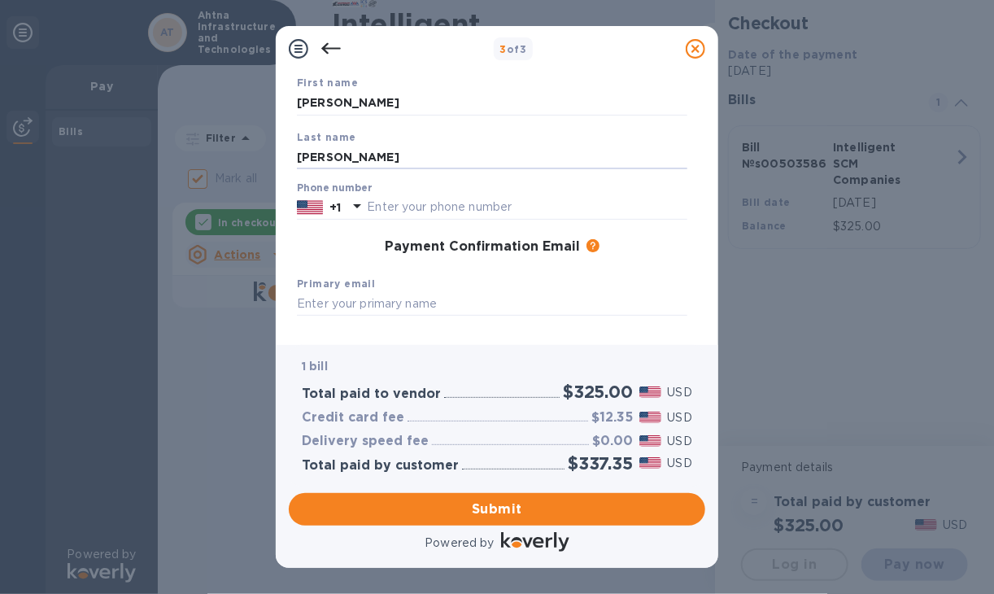
scroll to position [135, 0]
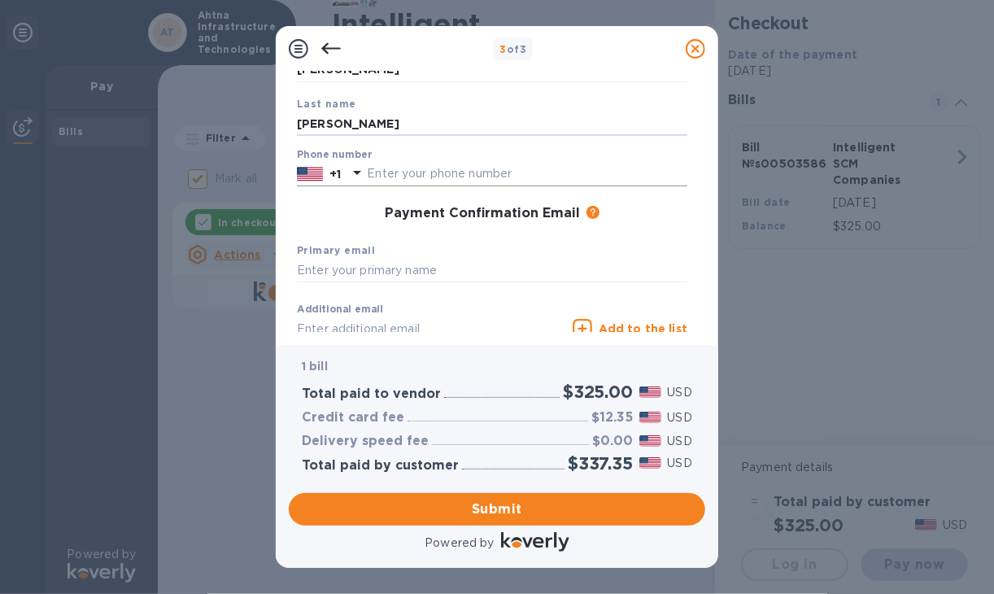
type input "[PERSON_NAME]"
click at [408, 174] on input "text" at bounding box center [527, 174] width 321 height 24
type input "9076872525"
type input "[EMAIL_ADDRESS][DOMAIN_NAME]"
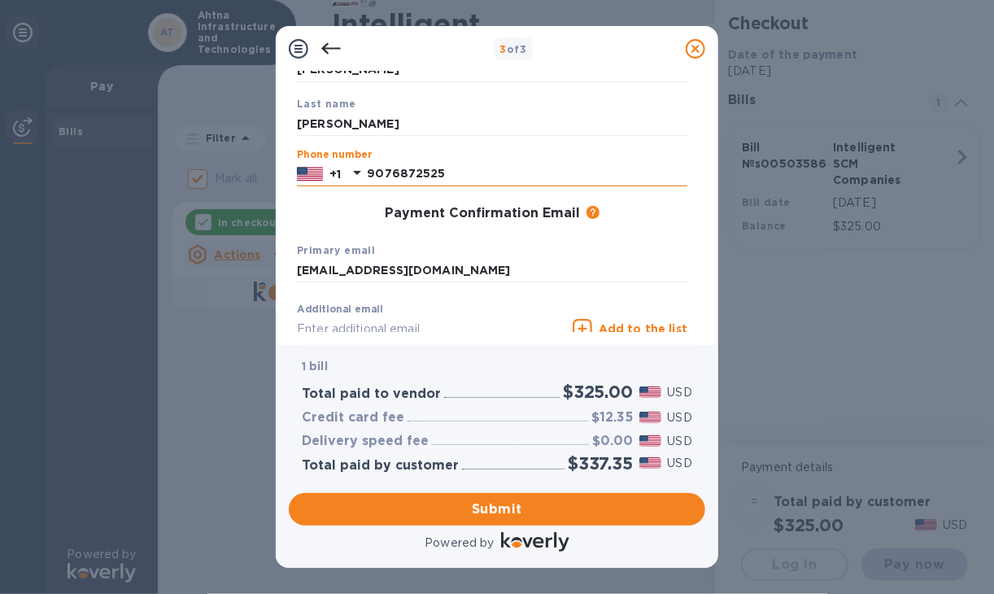
type input "[EMAIL_ADDRESS][DOMAIN_NAME]"
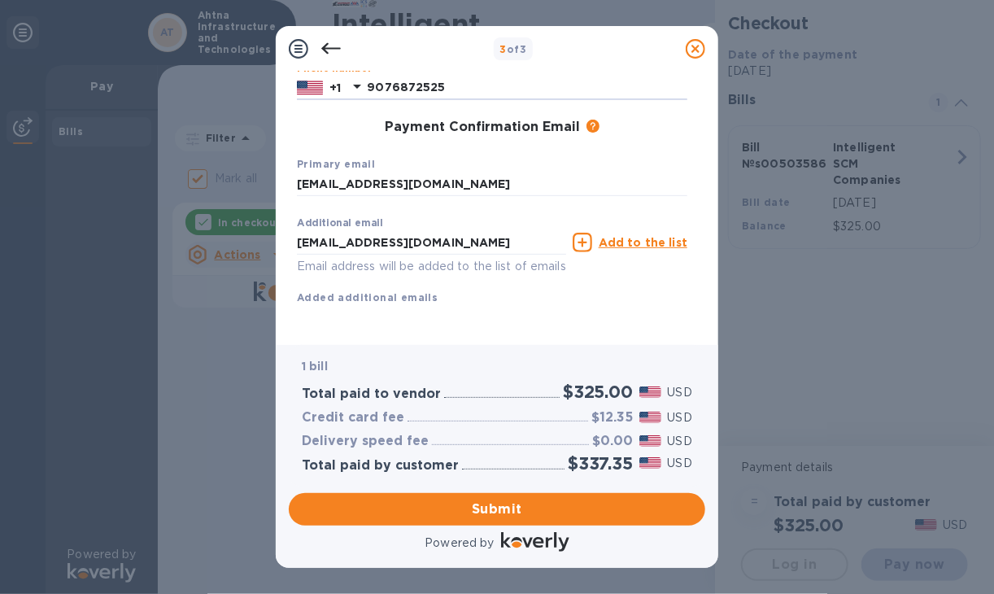
scroll to position [241, 0]
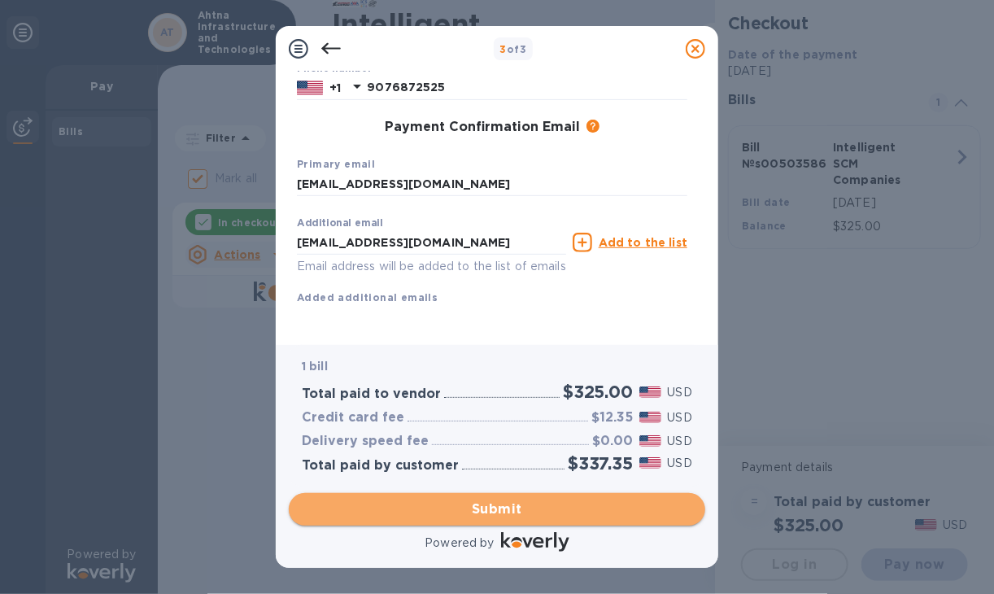
click at [483, 511] on span "Submit" at bounding box center [497, 510] width 391 height 20
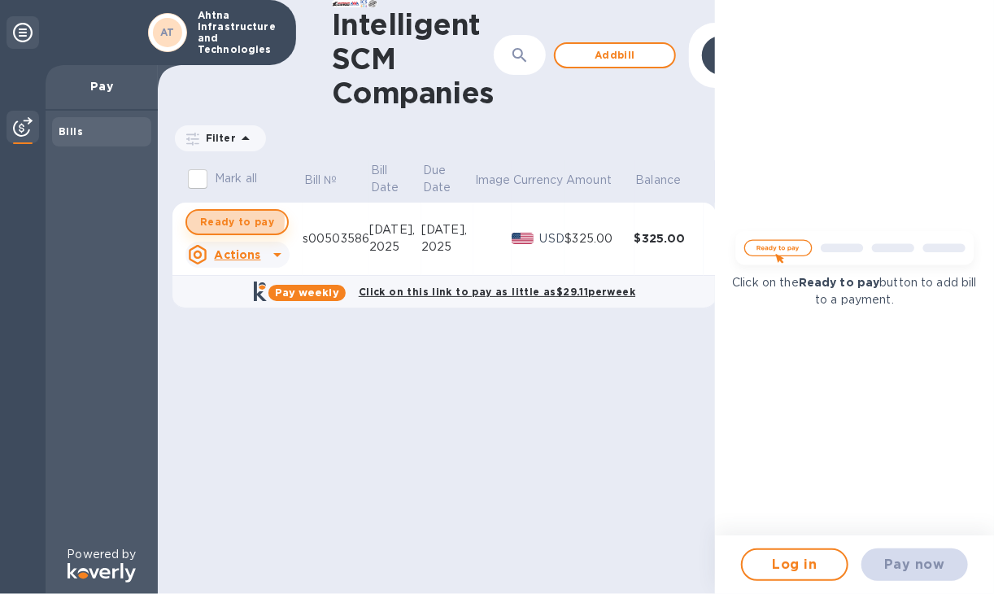
click at [231, 221] on span "Ready to pay" at bounding box center [237, 222] width 74 height 20
checkbox input "true"
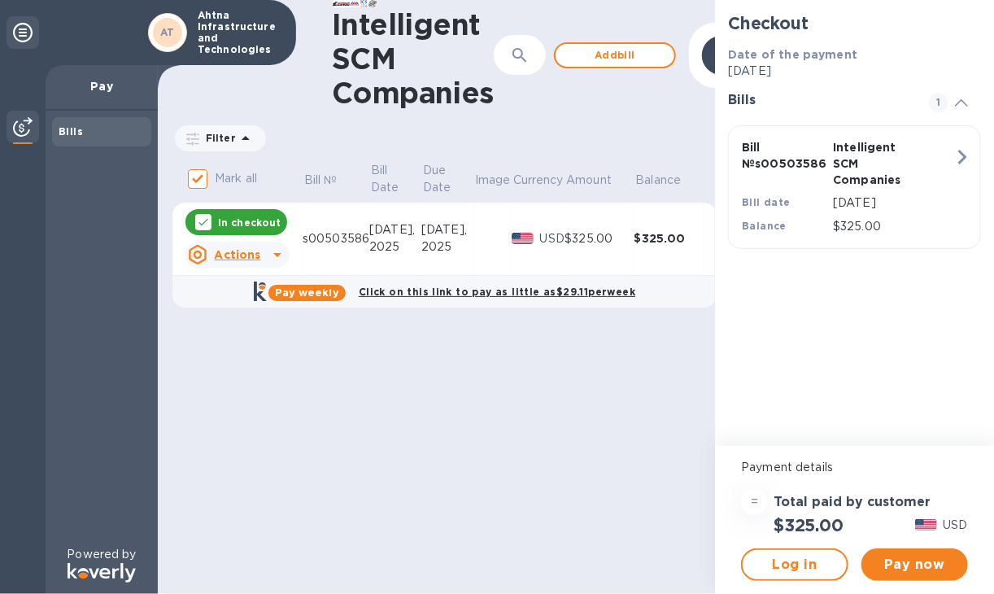
drag, startPoint x: 547, startPoint y: 430, endPoint x: 586, endPoint y: 362, distance: 78.7
click at [552, 421] on div "Intelligent SCM Companies ​ Add bill Filter Amount Mark all Bill № Bill Date Du…" at bounding box center [436, 297] width 557 height 594
